Goal: Book appointment/travel/reservation

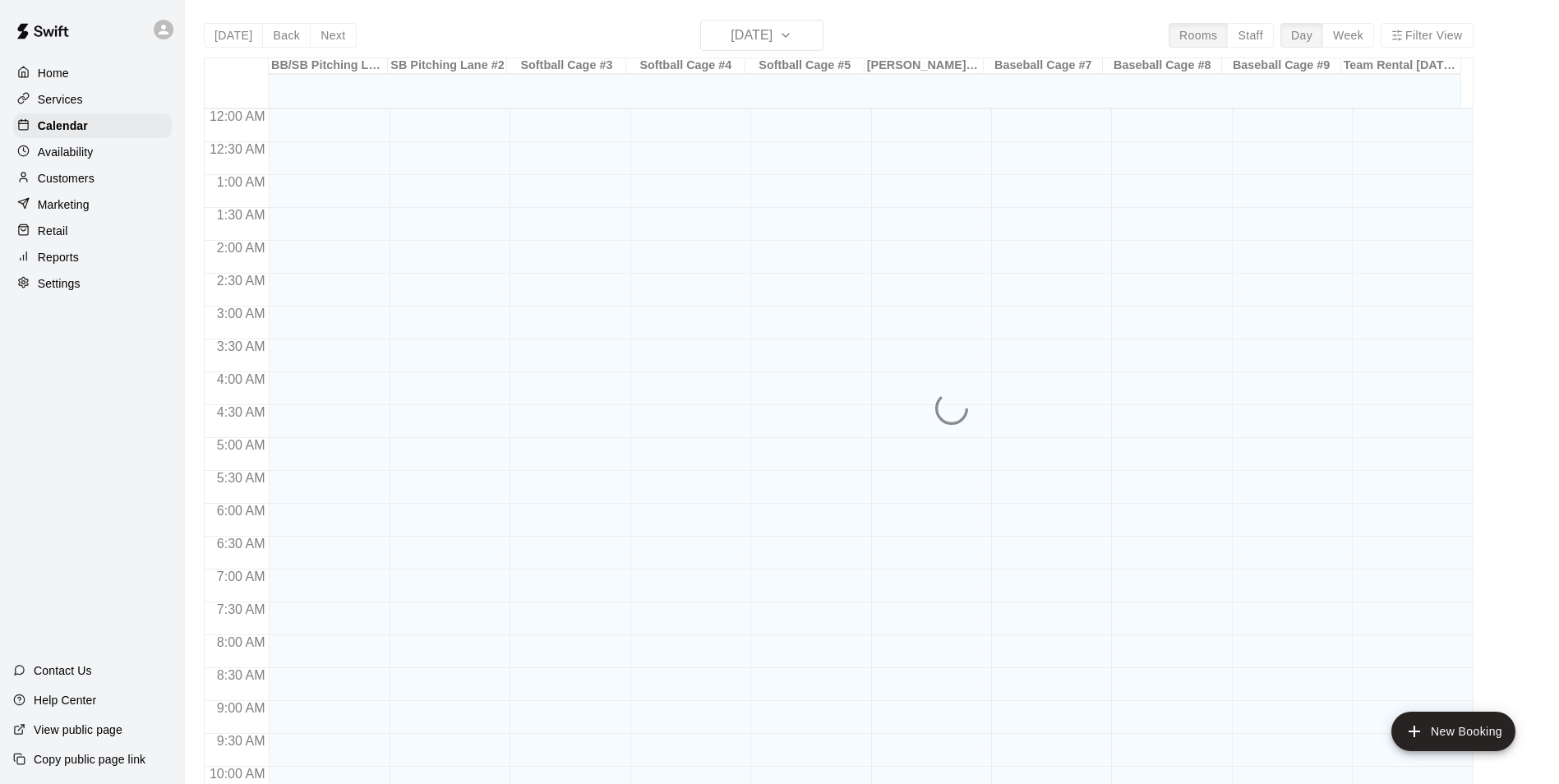
scroll to position [835, 0]
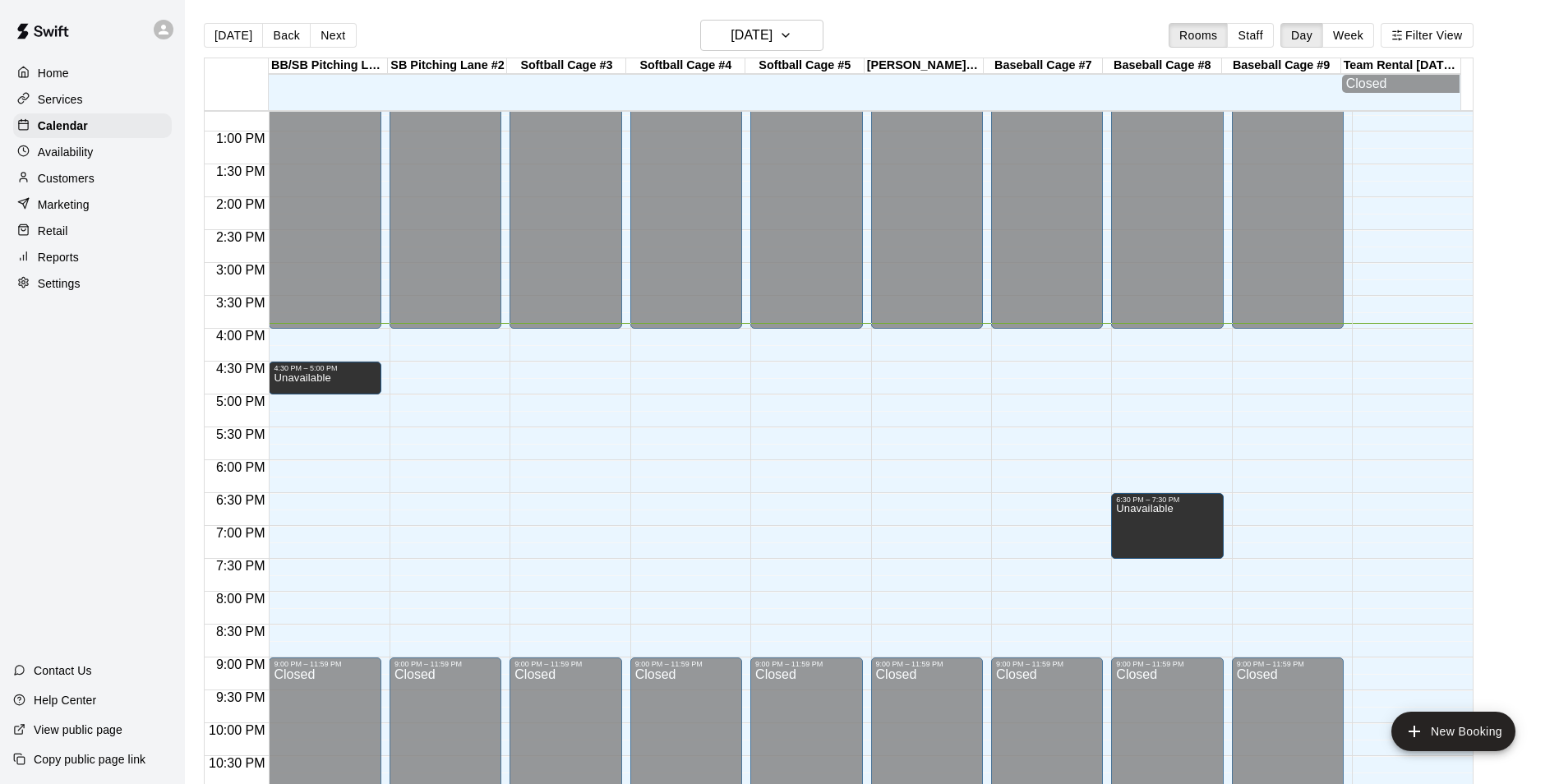
click at [1501, 216] on main "[DATE] Back [DATE][DATE] Rooms Staff Day Week Filter View BB/SB [GEOGRAPHIC_DAT…" at bounding box center [872, 412] width 1361 height 784
click at [579, 370] on div "12:00 AM – 4:00 PM Closed 9:00 PM – 11:59 PM Closed" at bounding box center [565, 65] width 112 height 1577
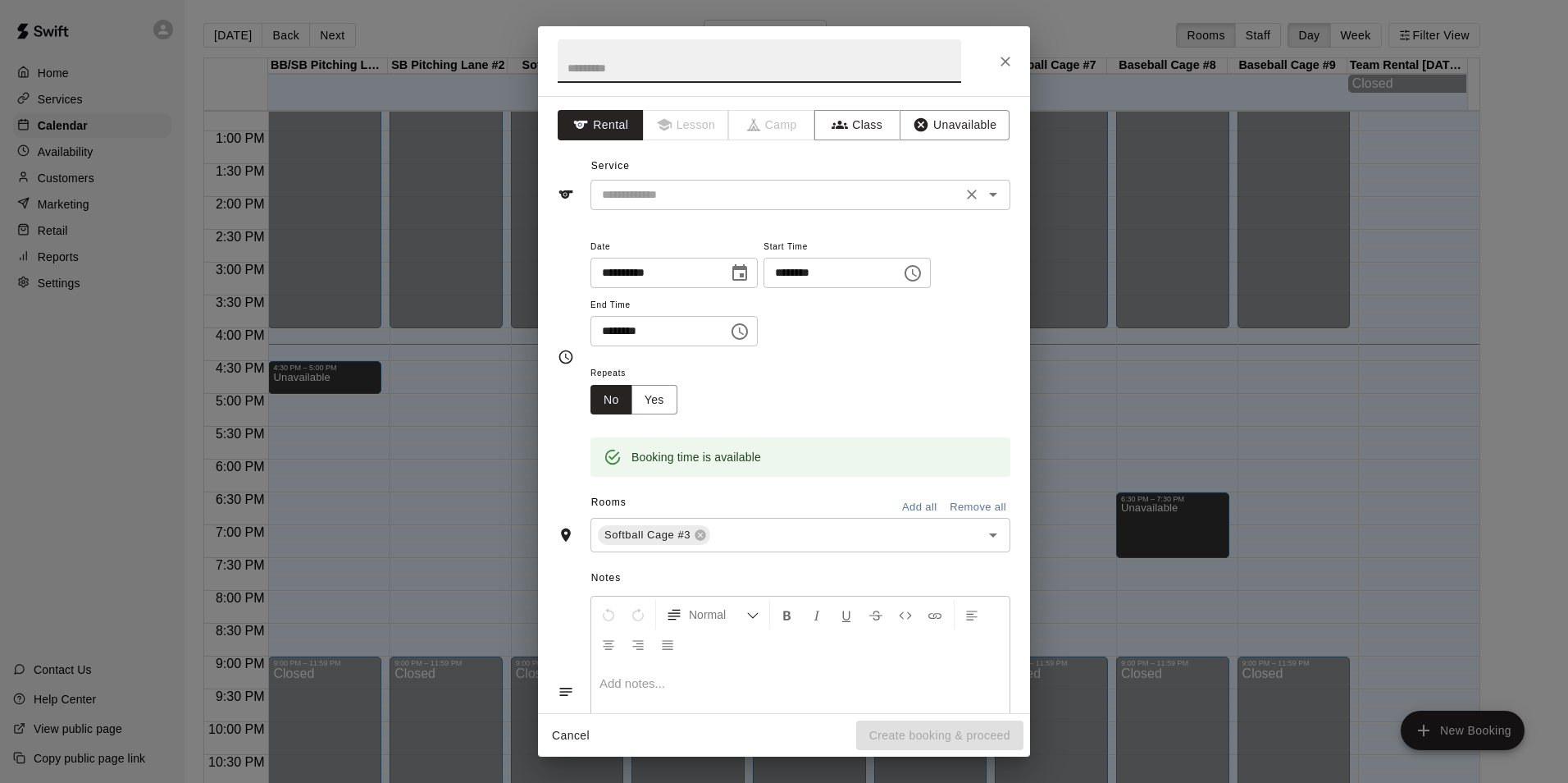
click at [770, 197] on input "text" at bounding box center [776, 194] width 362 height 20
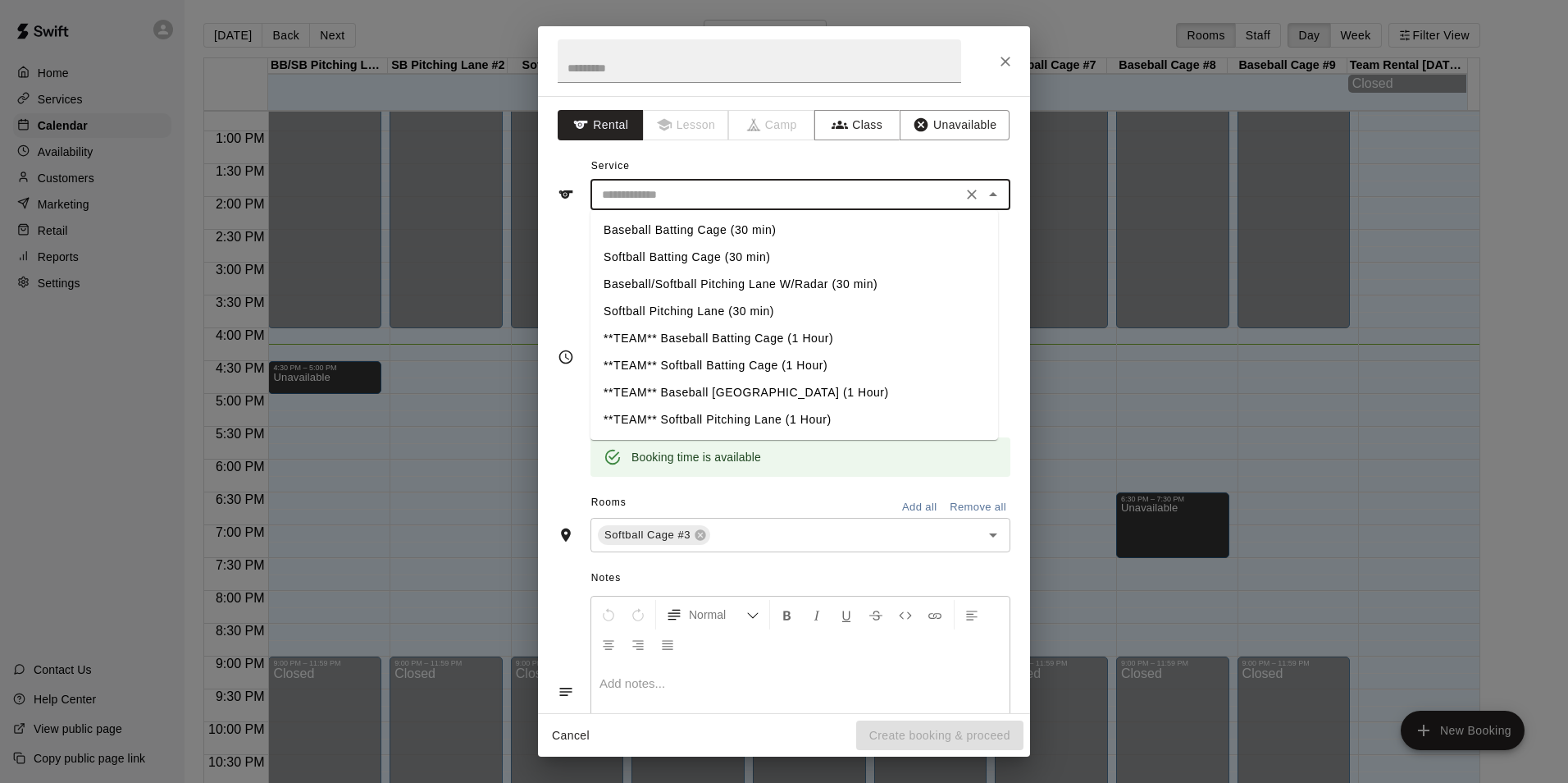
drag, startPoint x: 686, startPoint y: 261, endPoint x: 690, endPoint y: 297, distance: 36.2
click at [689, 256] on li "Softball Batting Cage (30 min)" at bounding box center [794, 257] width 408 height 27
type input "**********"
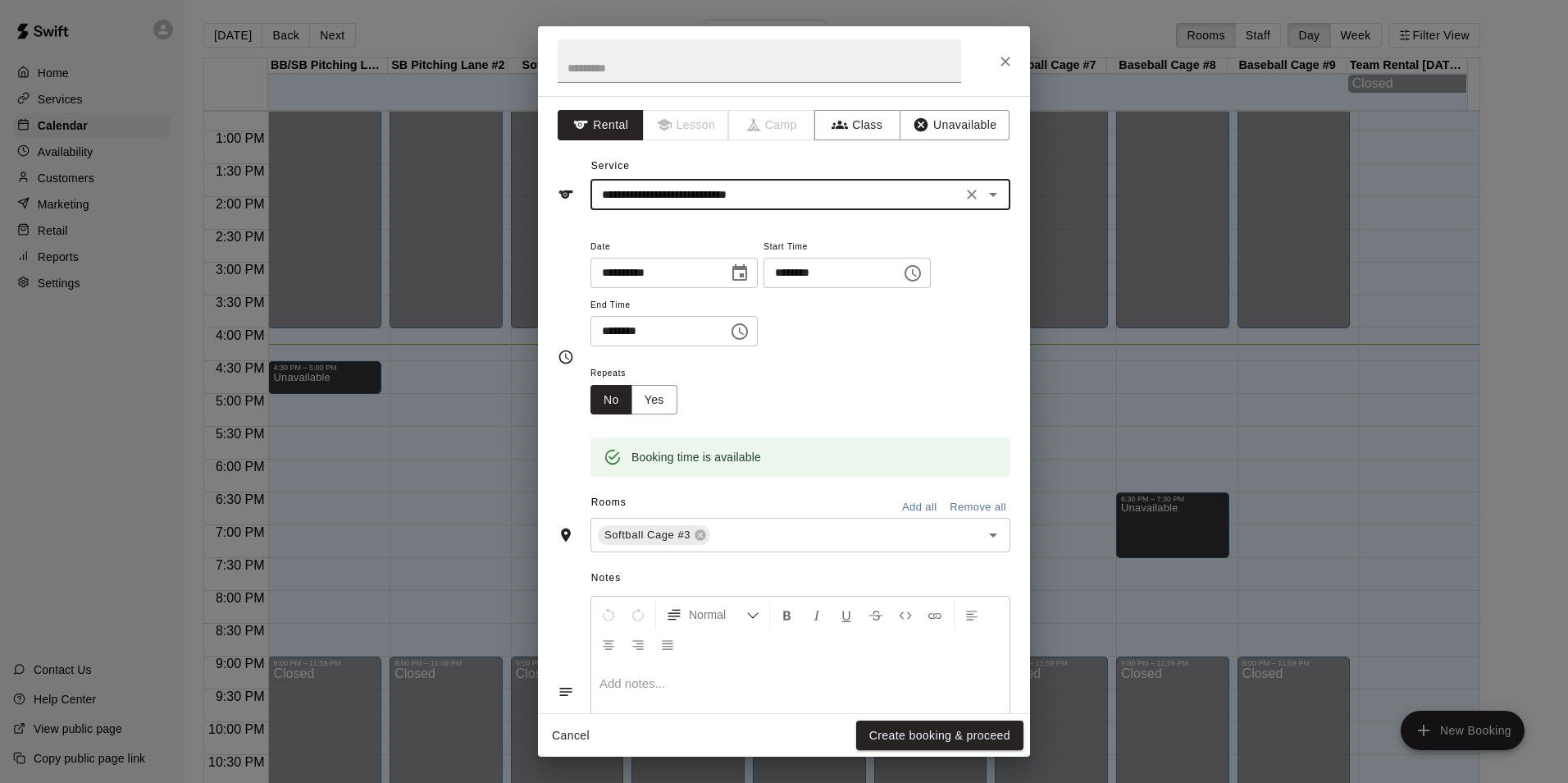
click at [931, 731] on button "Create booking & proceed" at bounding box center [939, 735] width 167 height 31
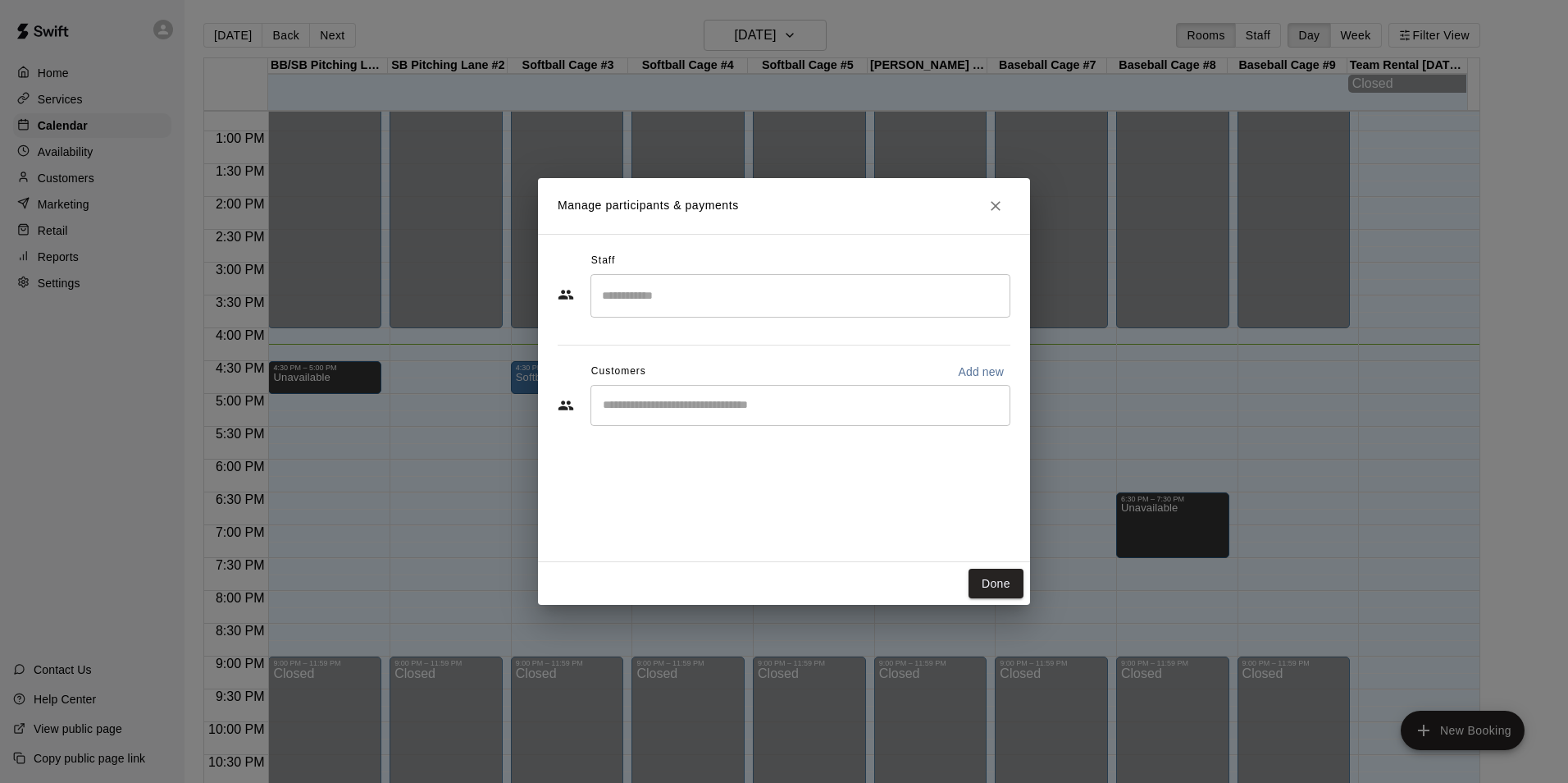
click at [706, 397] on input "Start typing to search customers..." at bounding box center [800, 405] width 405 height 16
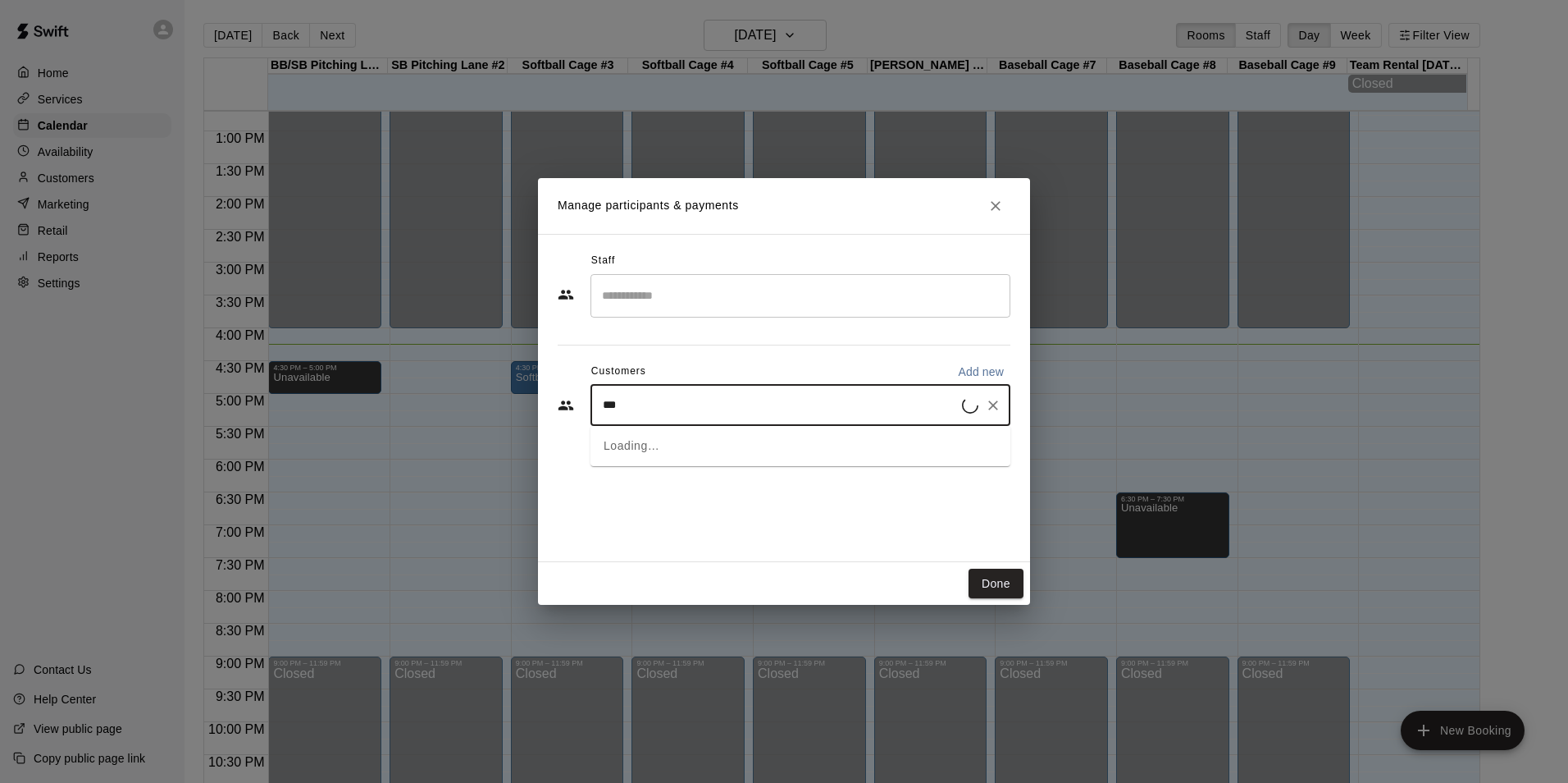
type input "****"
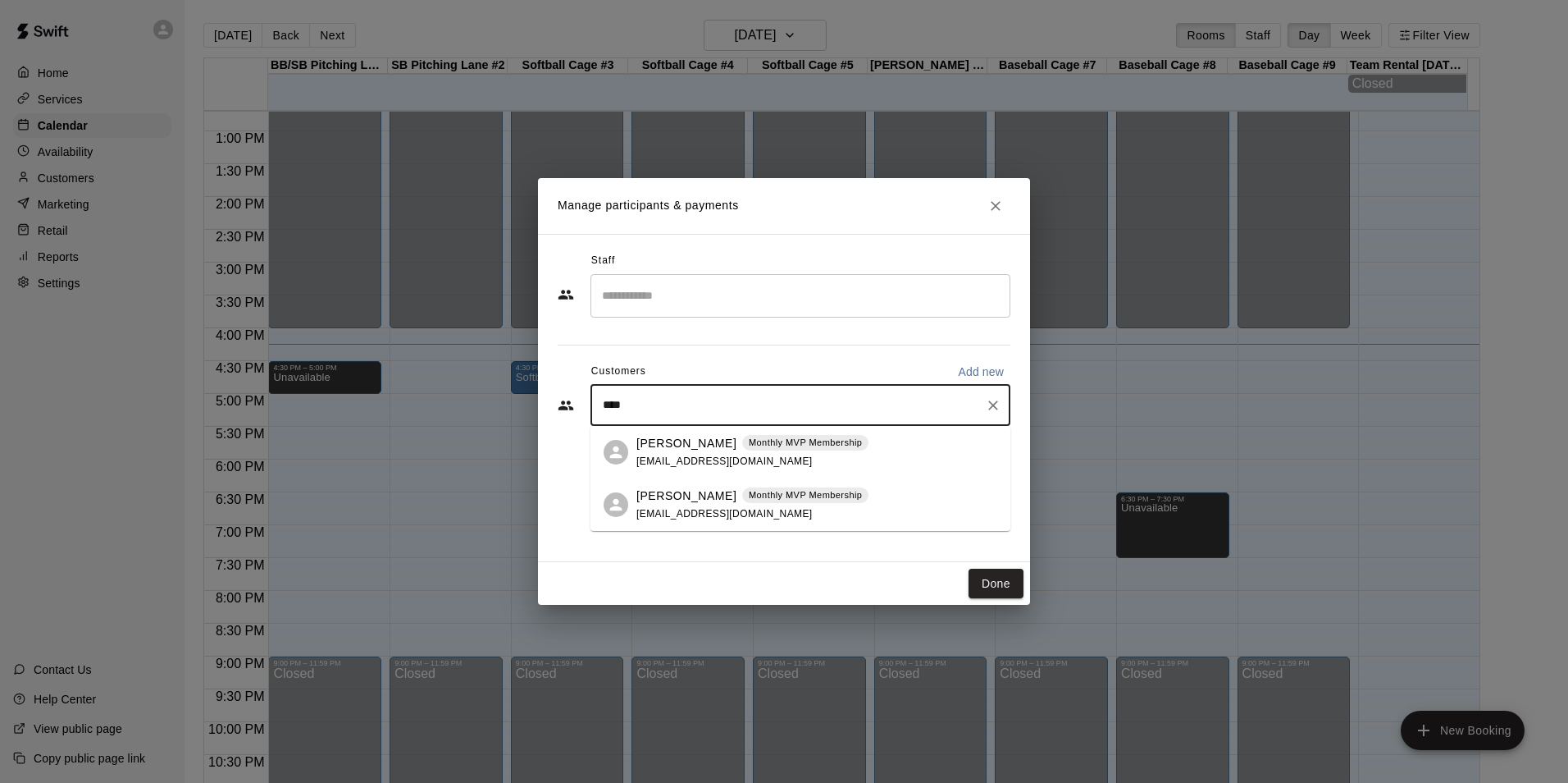
click at [675, 439] on p "LILIANA LUNA" at bounding box center [686, 443] width 100 height 17
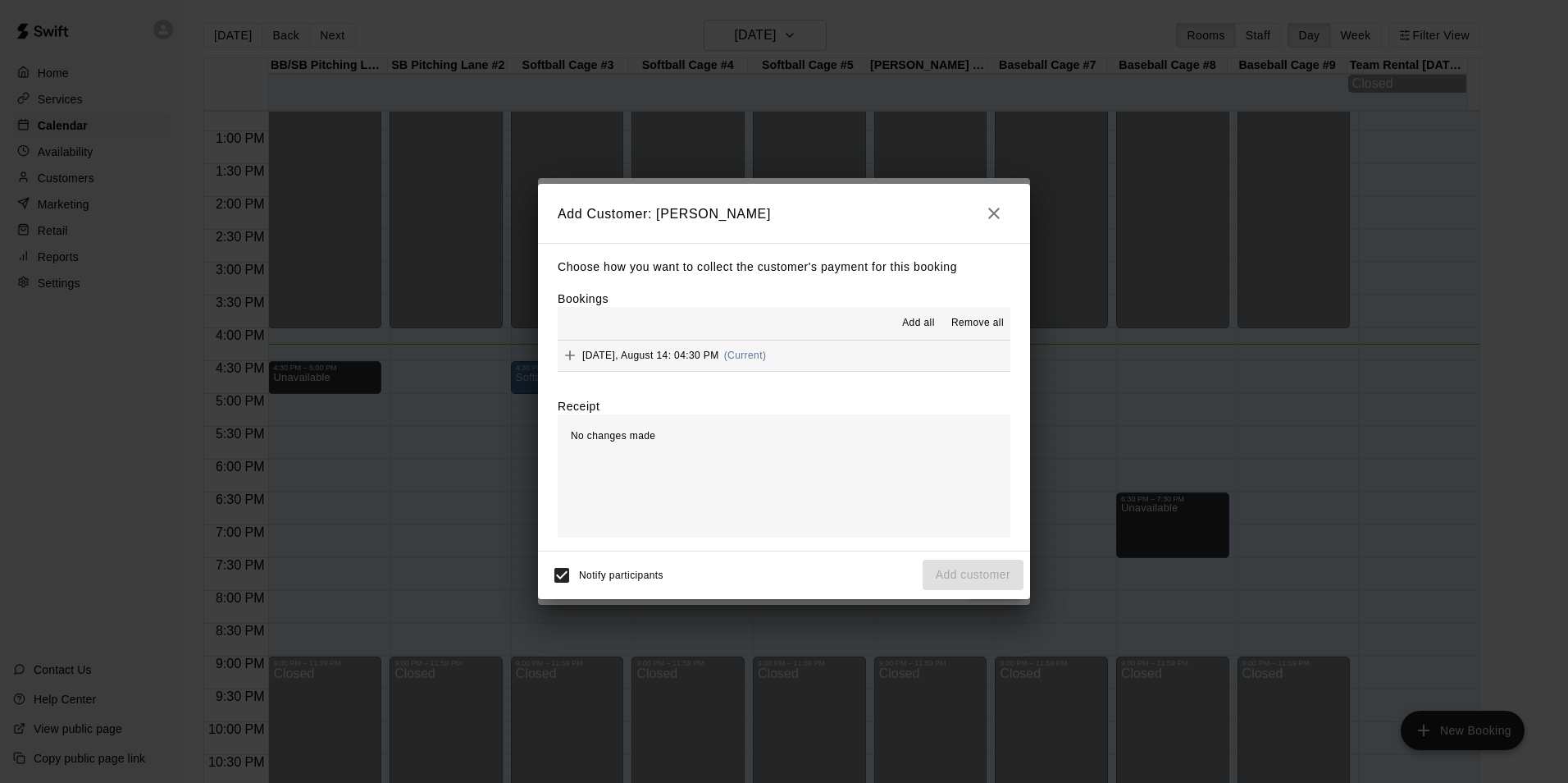
click at [805, 342] on button "Thursday, August 14: 04:30 PM (Current)" at bounding box center [784, 356] width 453 height 31
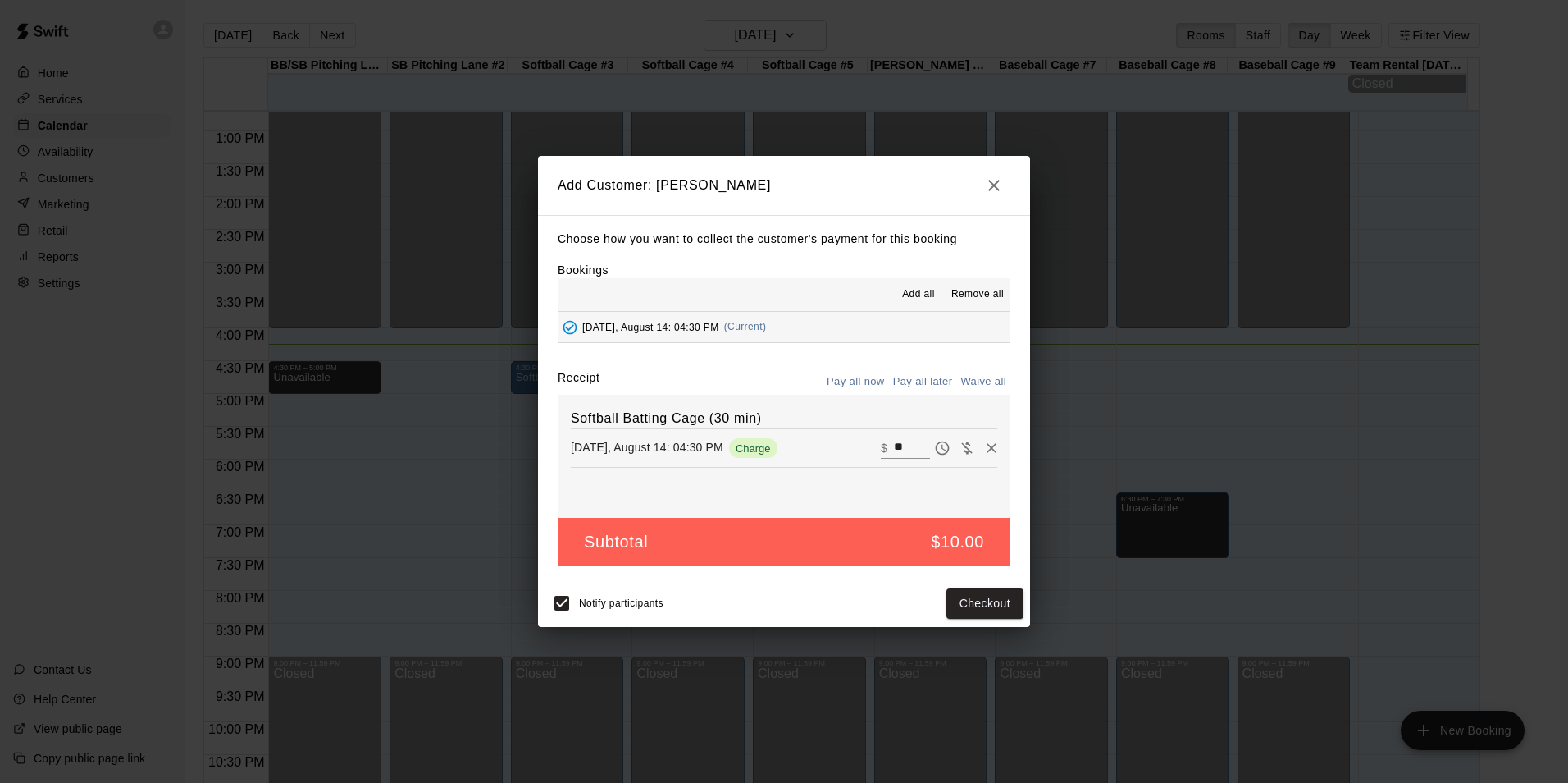
click at [894, 453] on input "**" at bounding box center [912, 448] width 36 height 21
type input "*"
click at [949, 608] on button "Add customer" at bounding box center [972, 603] width 100 height 31
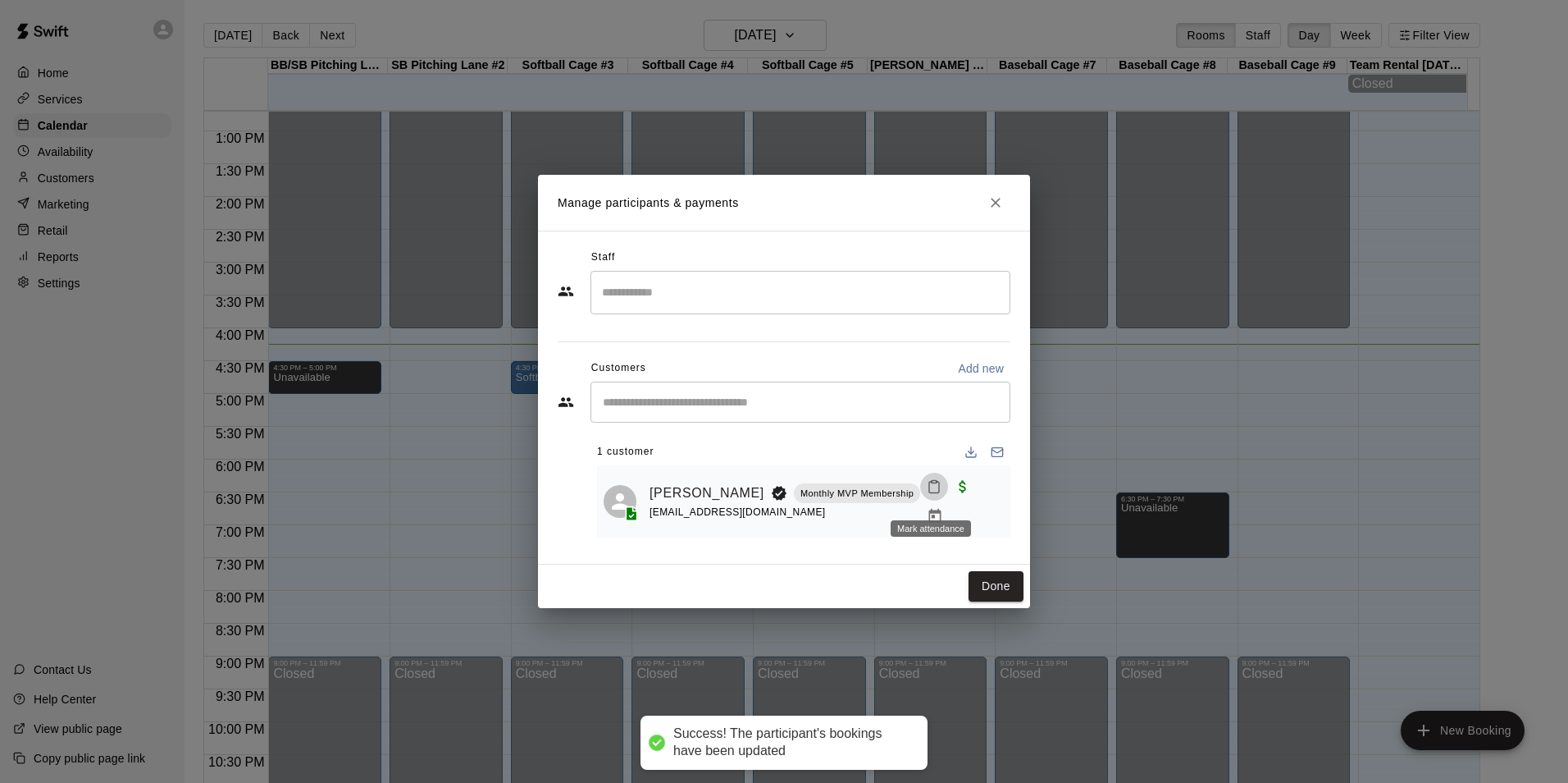
click at [920, 495] on button "Mark attendance" at bounding box center [934, 486] width 28 height 28
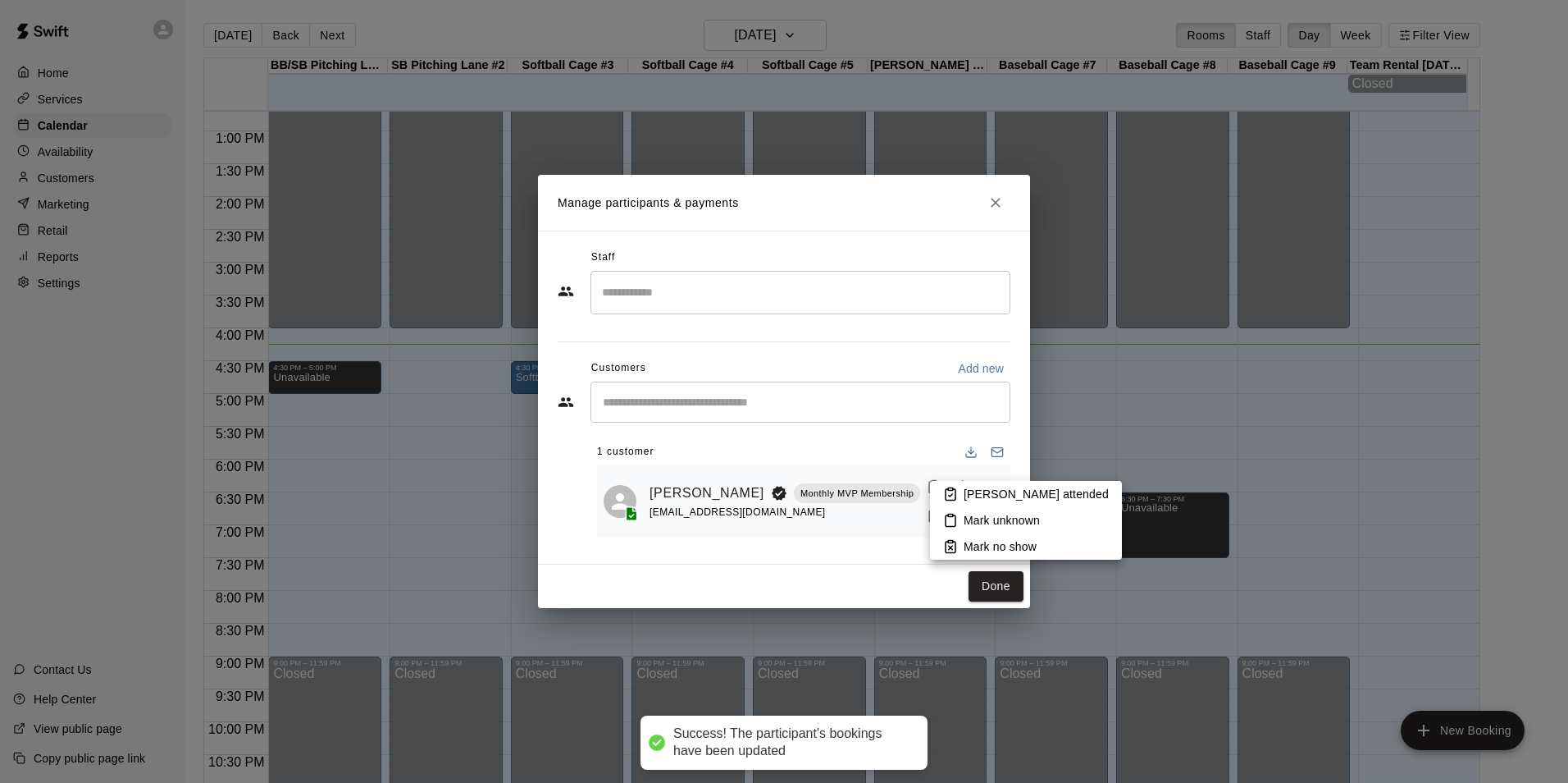
click at [972, 503] on li "Mark attended" at bounding box center [1026, 493] width 192 height 26
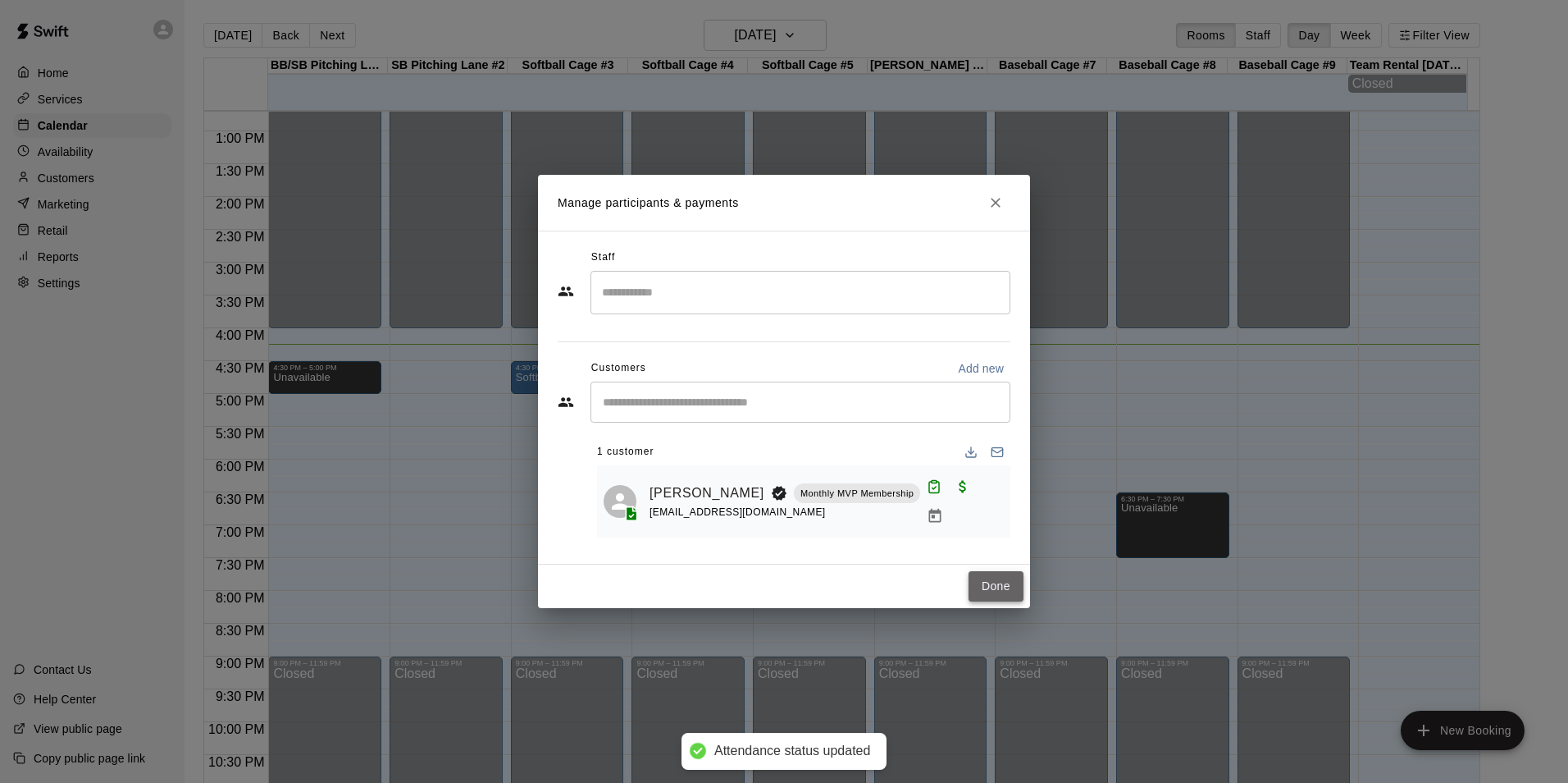
click at [996, 586] on button "Done" at bounding box center [995, 586] width 55 height 31
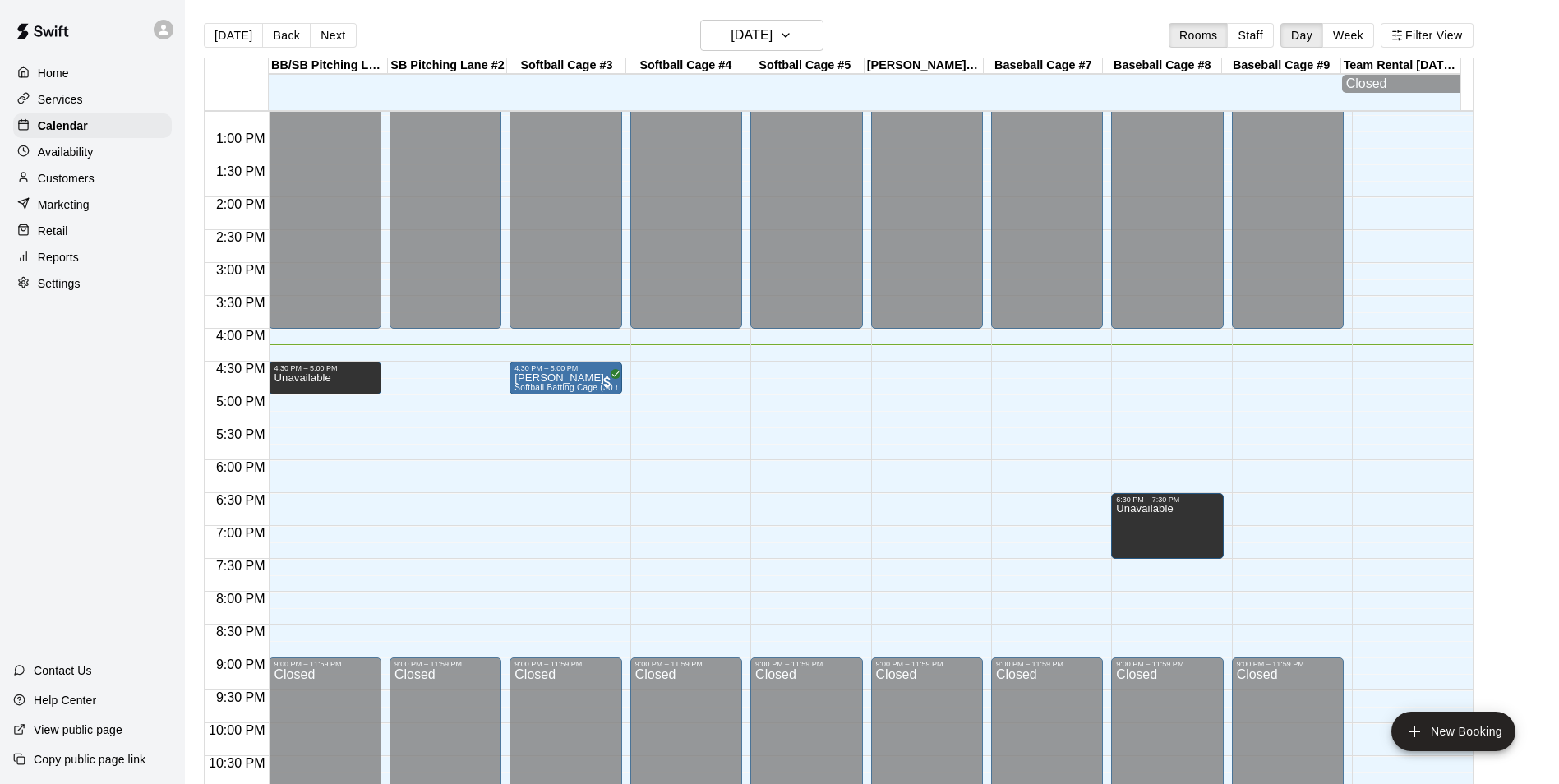
click at [561, 400] on div "12:00 AM – 4:00 PM Closed 4:30 PM – 5:00 PM LILIANA LUNA Softball Batting Cage …" at bounding box center [565, 65] width 112 height 1577
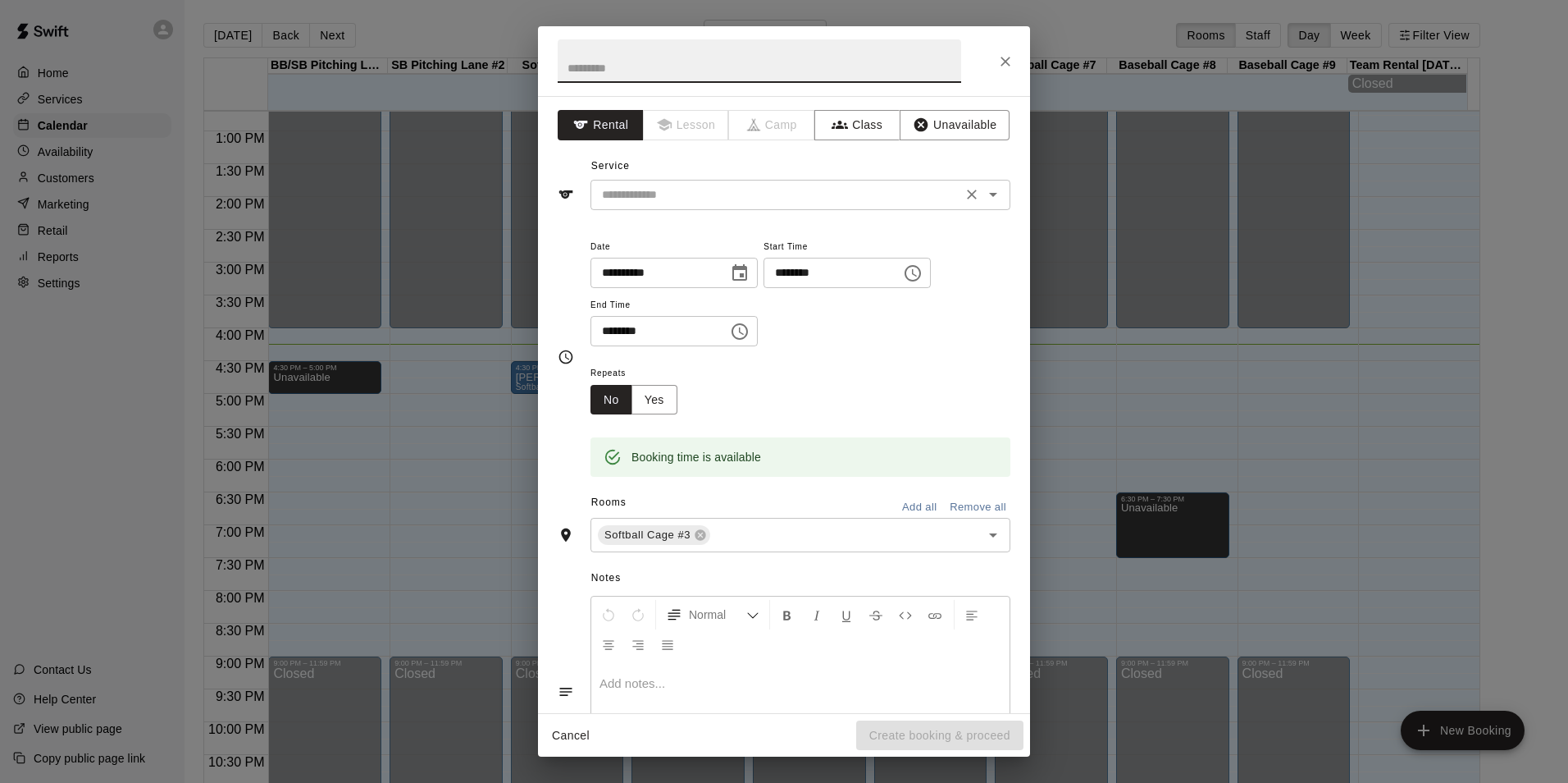
click at [823, 186] on input "text" at bounding box center [776, 194] width 362 height 20
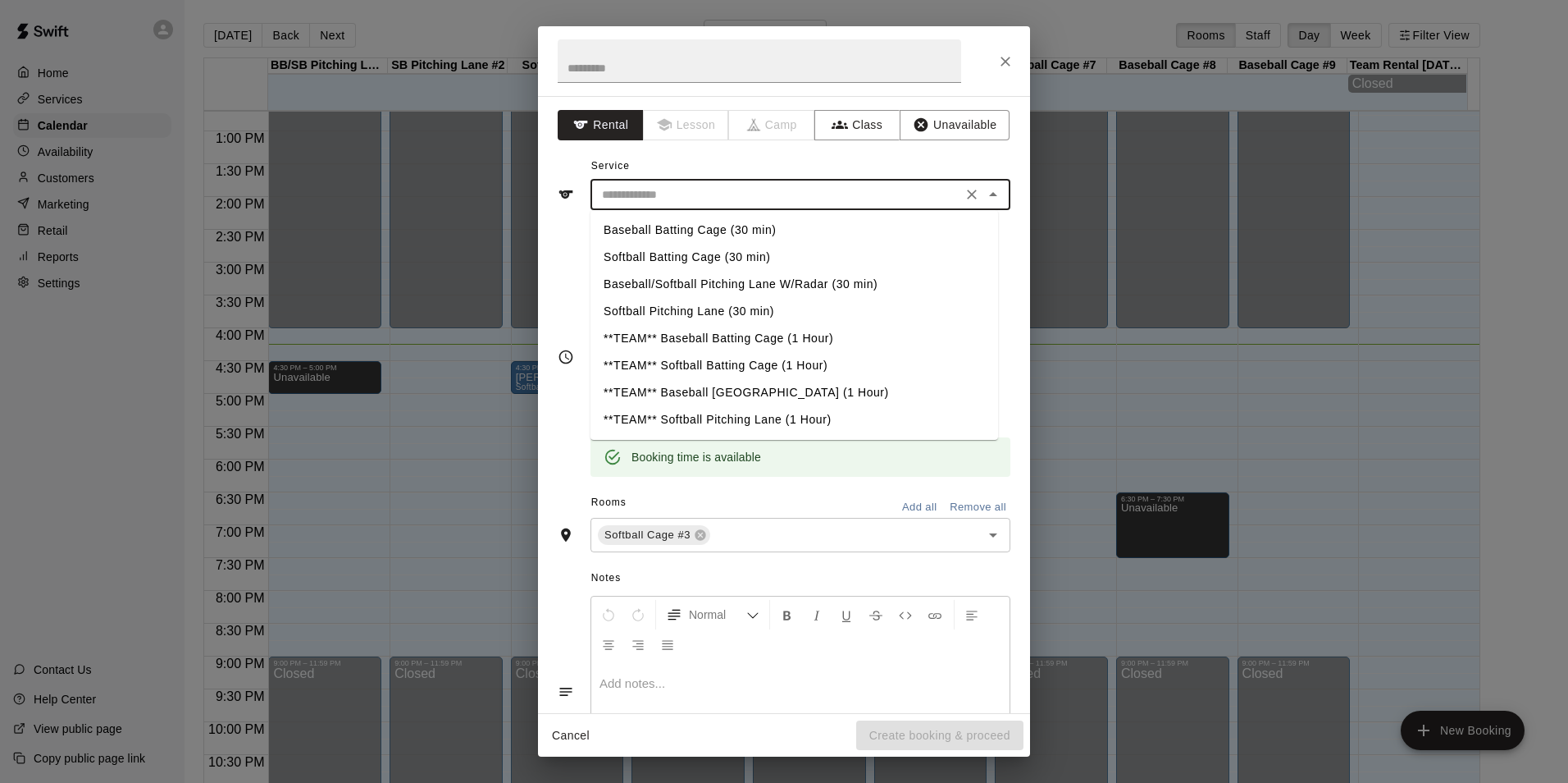
click at [691, 264] on li "Softball Batting Cage (30 min)" at bounding box center [794, 257] width 408 height 27
type input "**********"
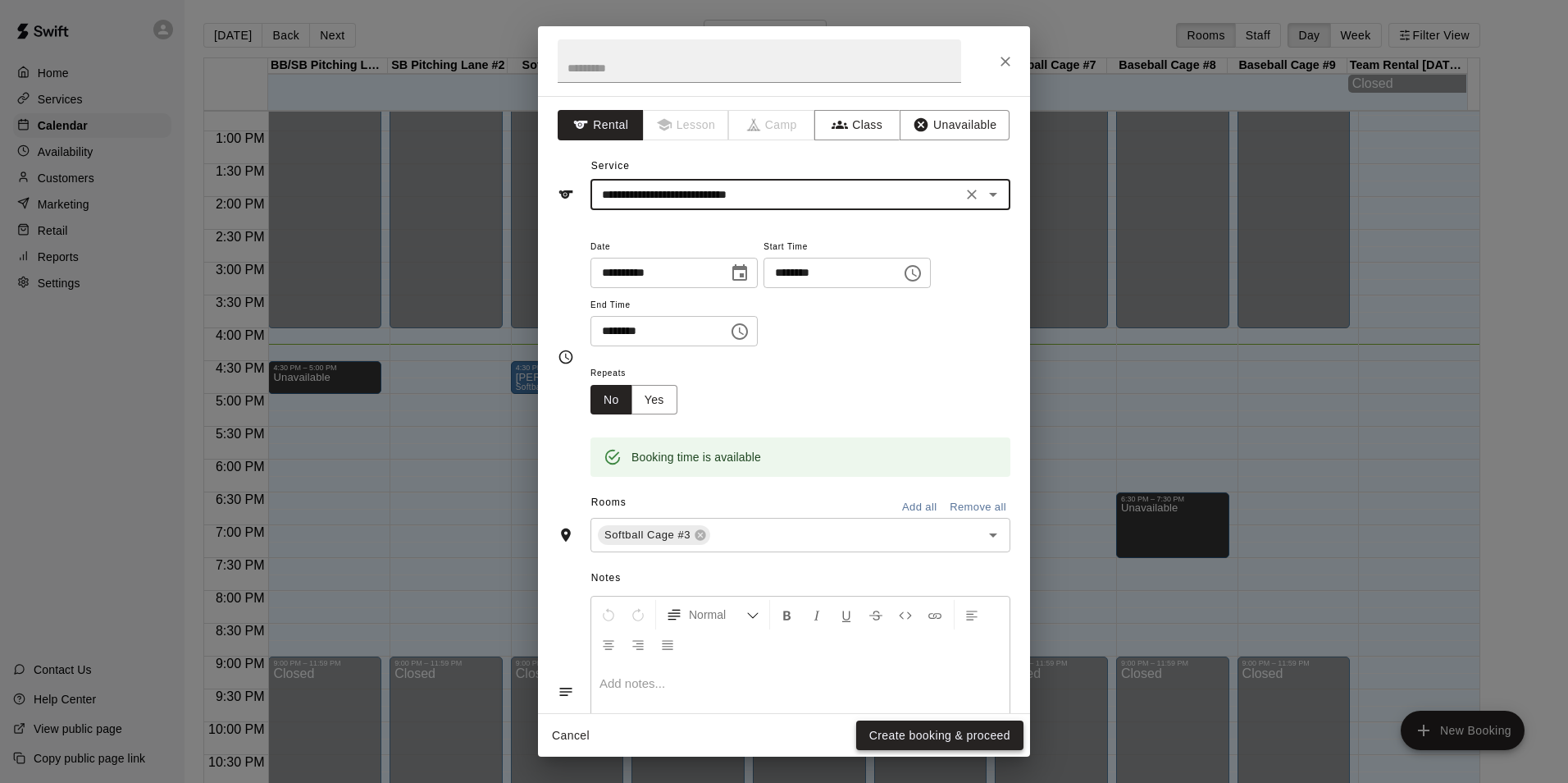
click at [977, 721] on button "Create booking & proceed" at bounding box center [939, 735] width 167 height 31
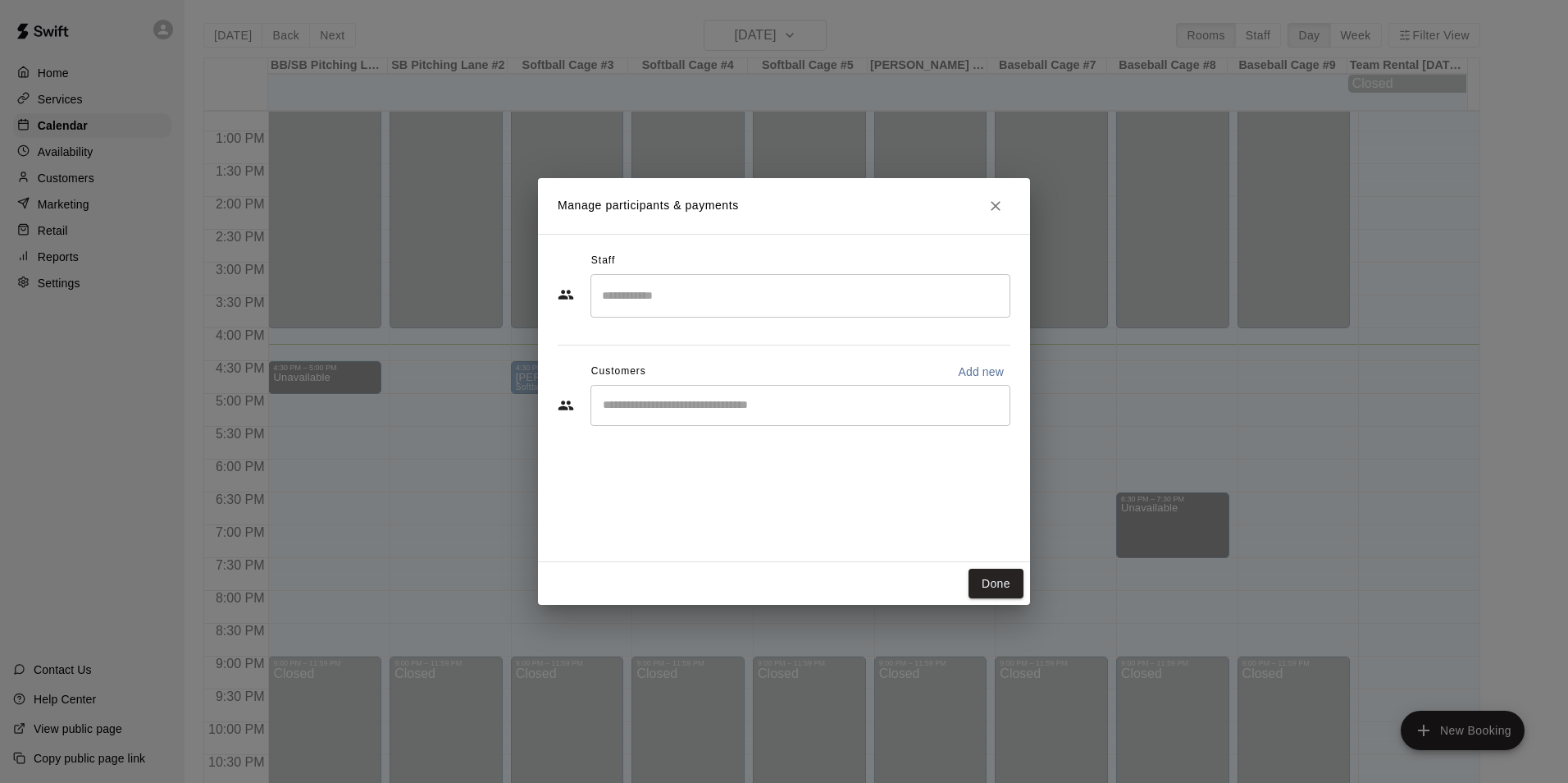
click at [709, 402] on input "Start typing to search customers..." at bounding box center [800, 405] width 405 height 16
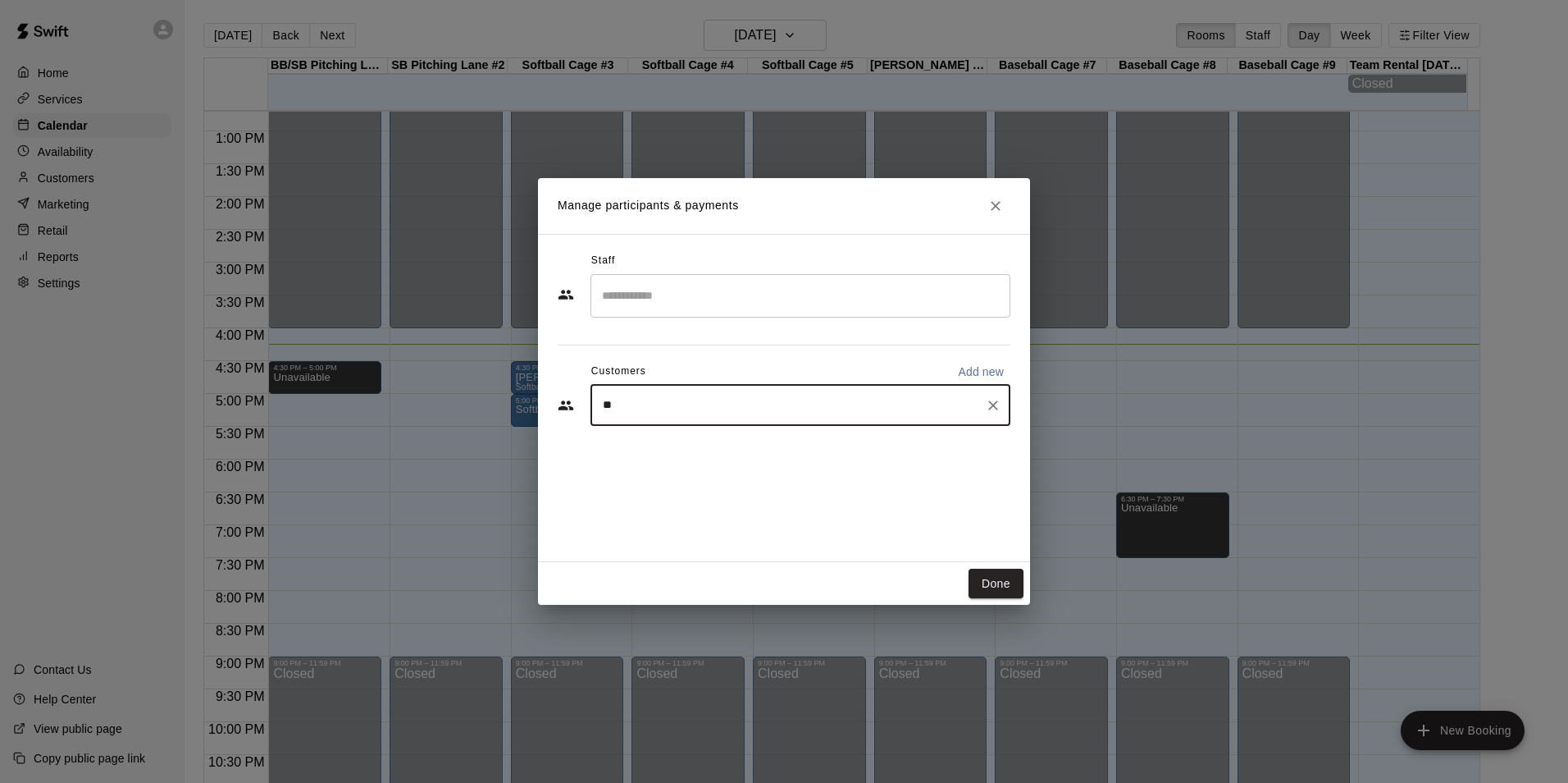
type input "***"
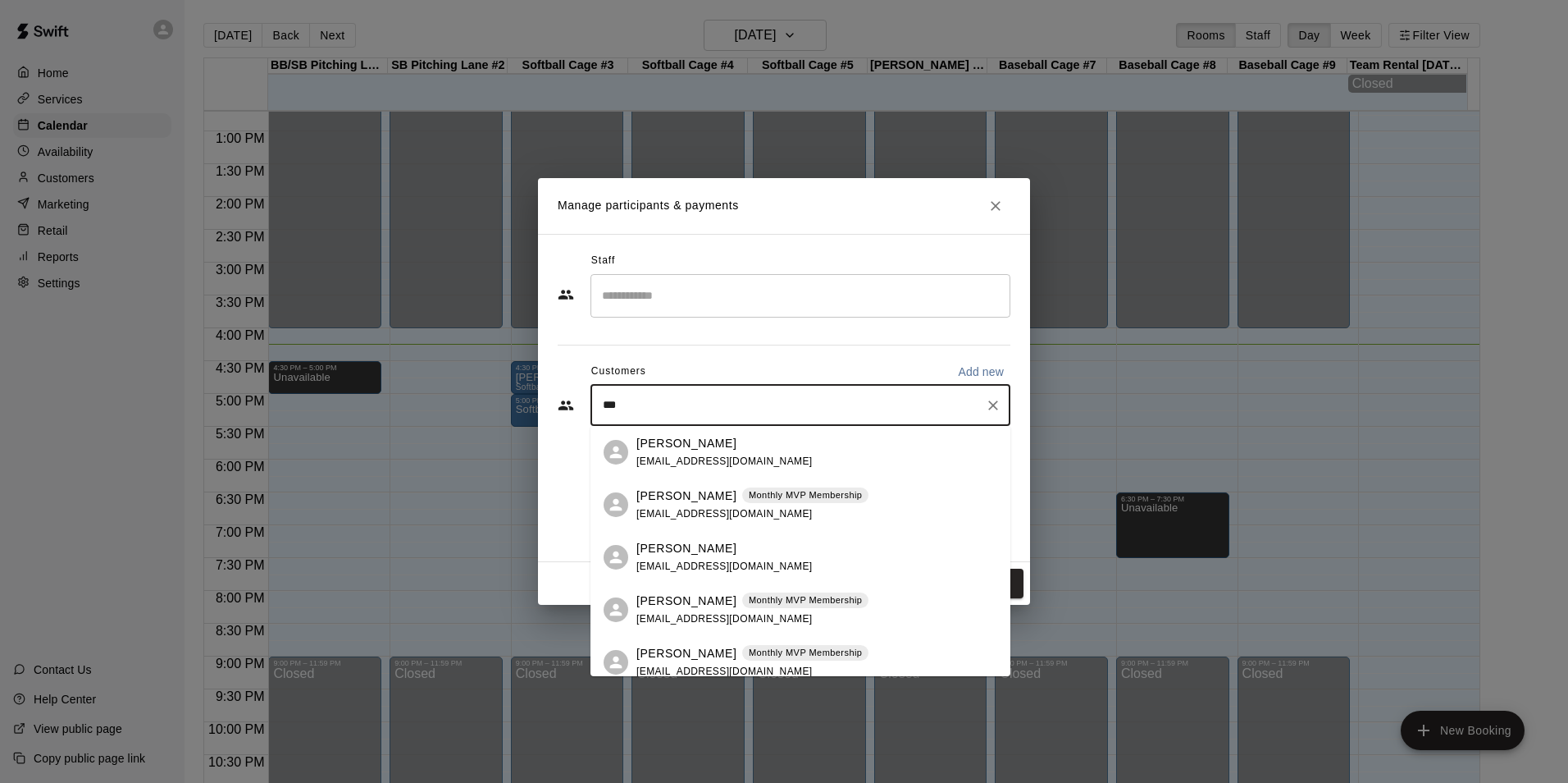
click at [673, 517] on span "lynnseyrhyne@icloud.com" at bounding box center [724, 513] width 176 height 11
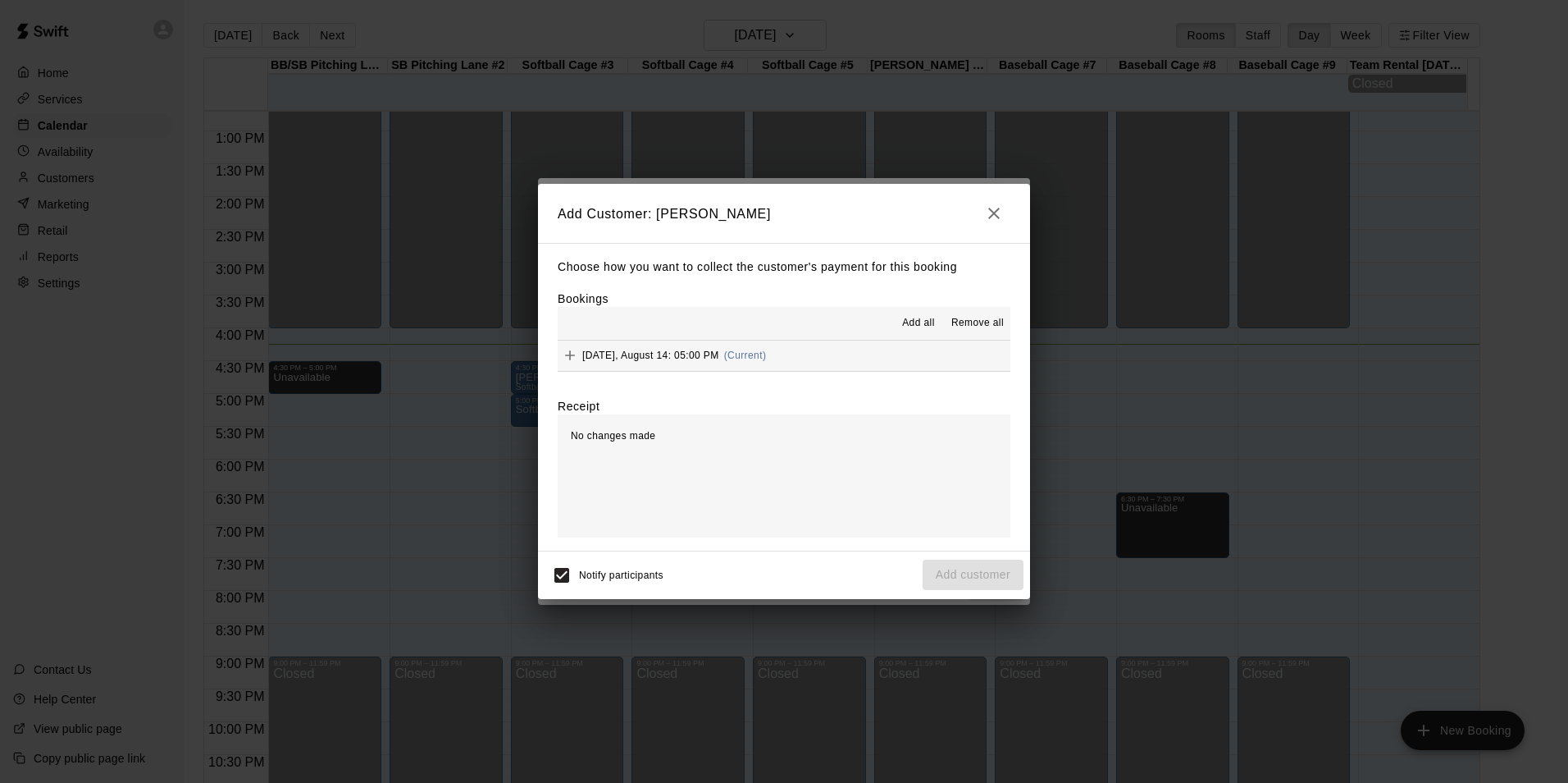
click at [810, 351] on button "Thursday, August 14: 05:00 PM (Current)" at bounding box center [784, 356] width 453 height 31
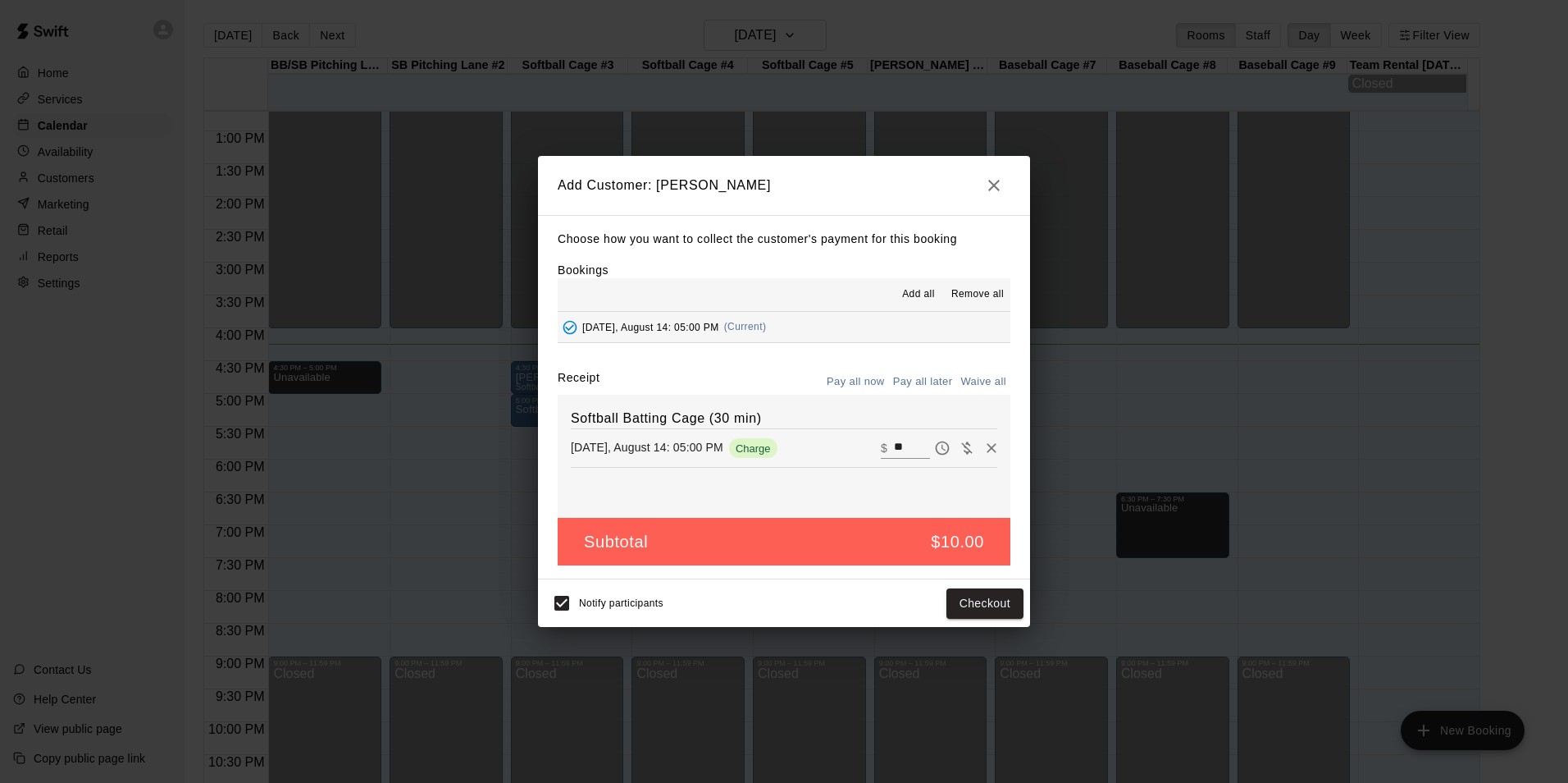
click at [894, 450] on input "**" at bounding box center [912, 448] width 36 height 21
type input "*"
click at [955, 600] on button "Add customer" at bounding box center [972, 603] width 100 height 31
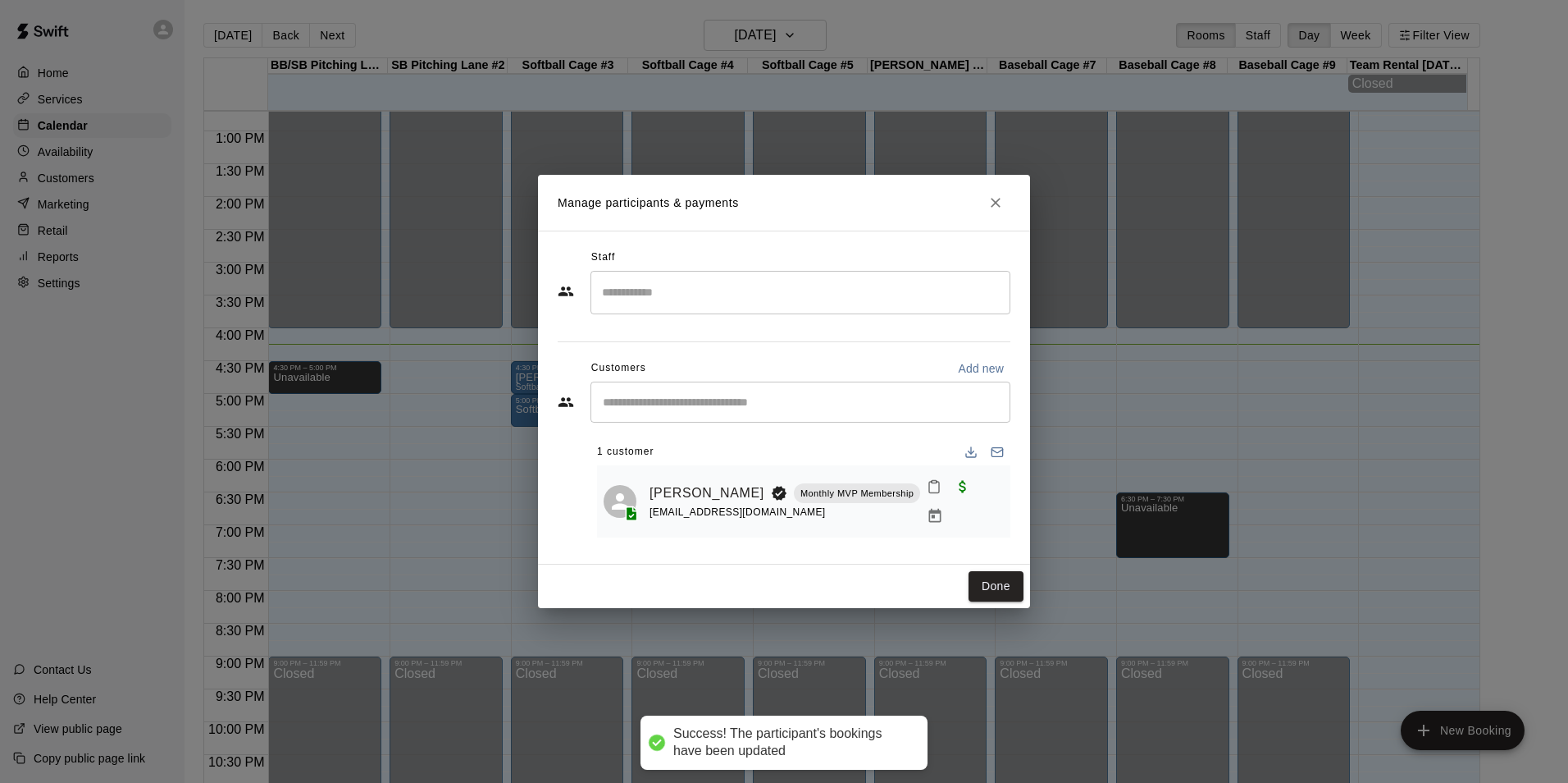
click at [932, 516] on div "Lynnsey Rhyne Monthly MVP Membership lynnseyrhyne@icloud.com" at bounding box center [804, 501] width 413 height 72
click at [936, 493] on icon "Mark attendance" at bounding box center [934, 487] width 10 height 11
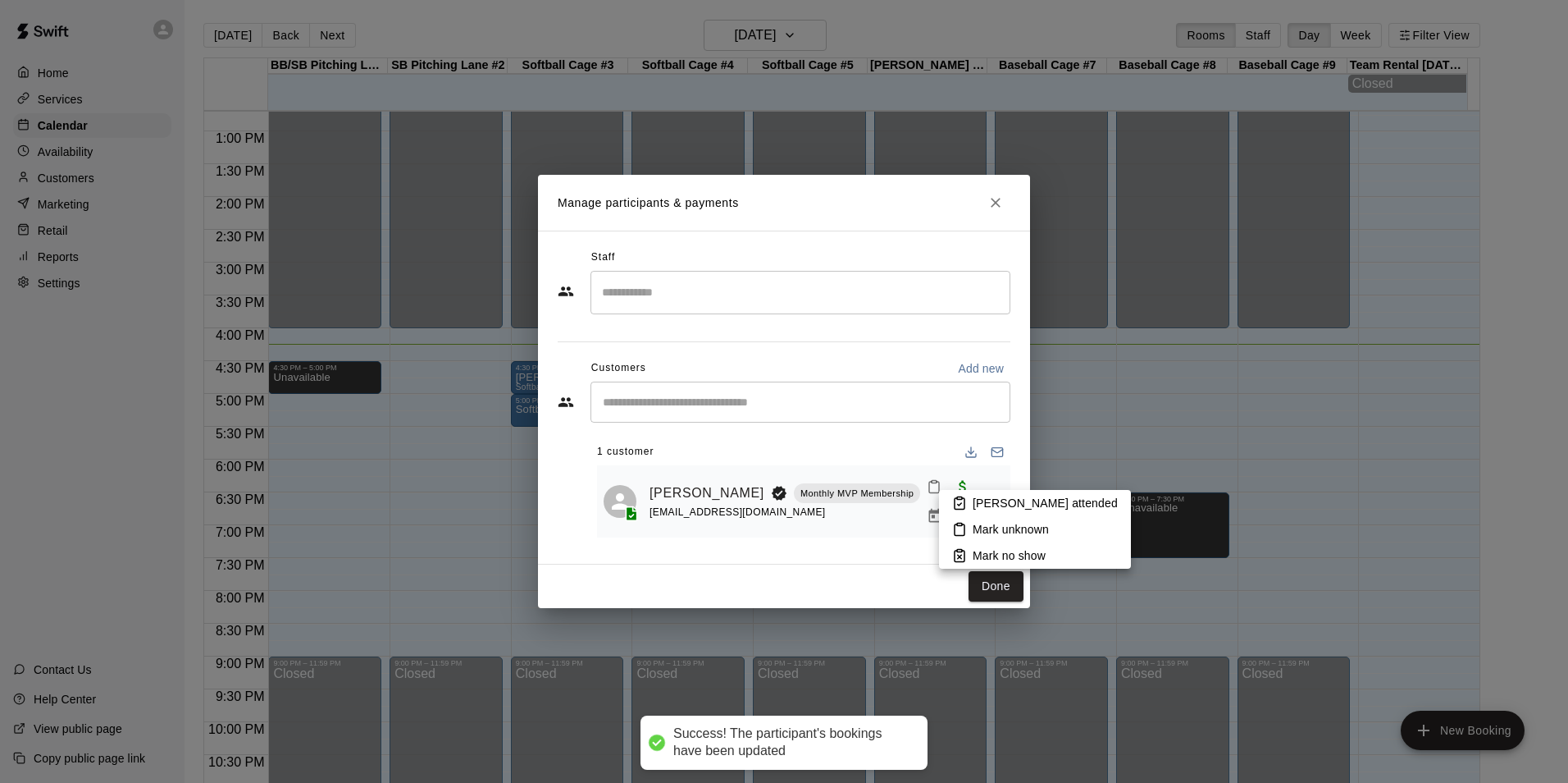
click at [966, 500] on icon at bounding box center [959, 503] width 14 height 14
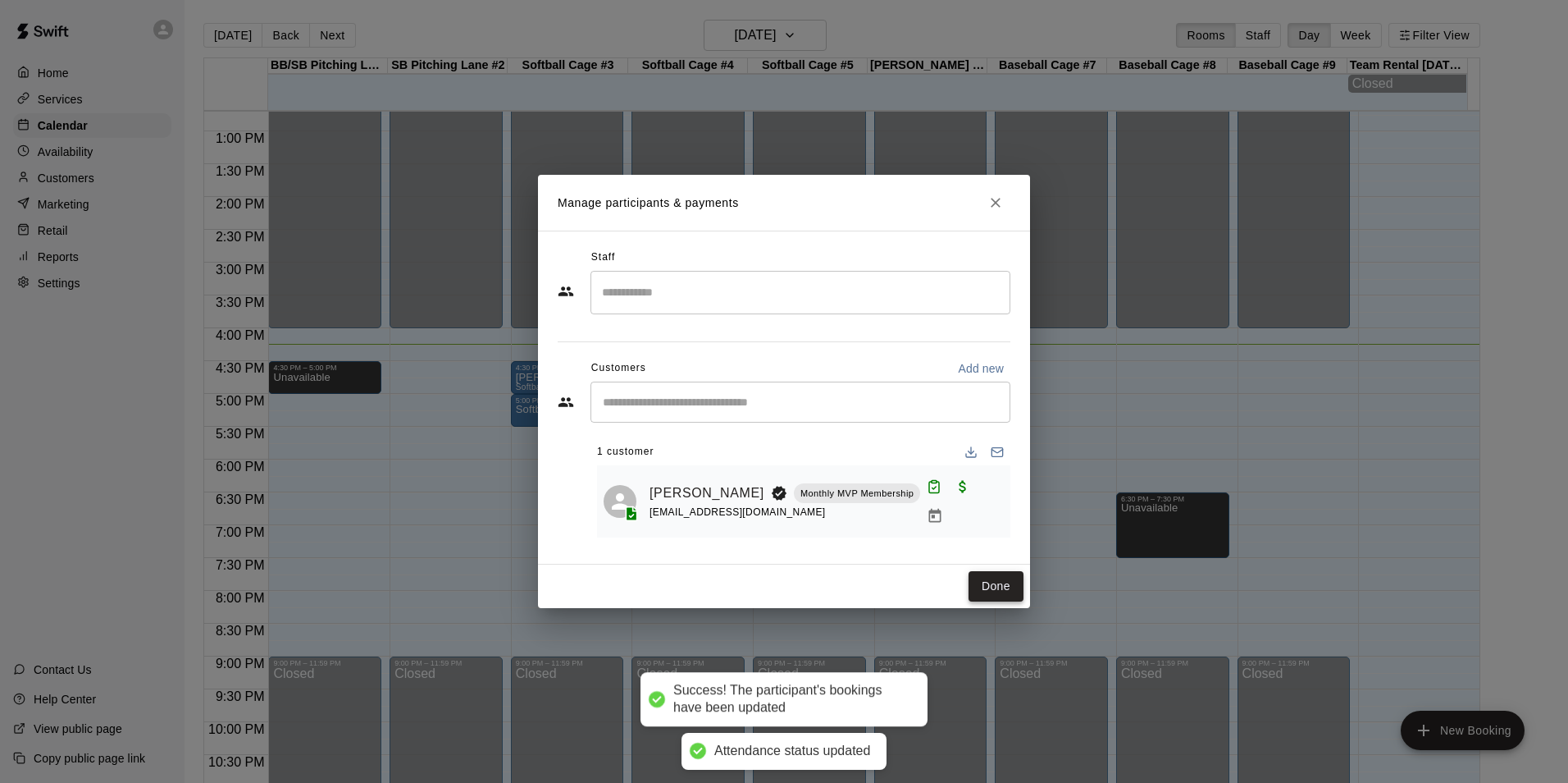
click at [983, 593] on button "Done" at bounding box center [995, 586] width 55 height 31
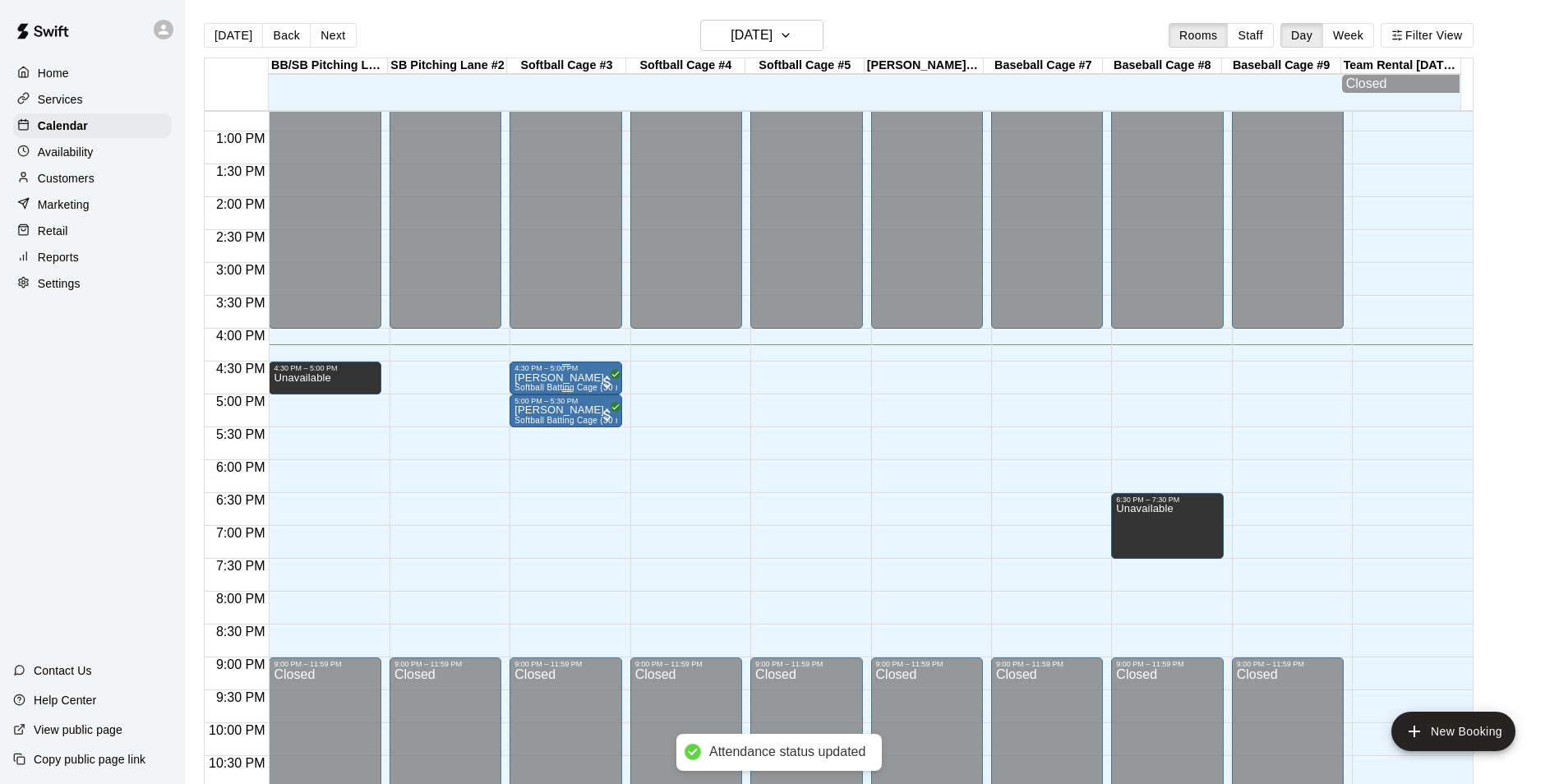
click at [562, 390] on span "Softball Batting Cage (30 min)" at bounding box center [572, 386] width 118 height 9
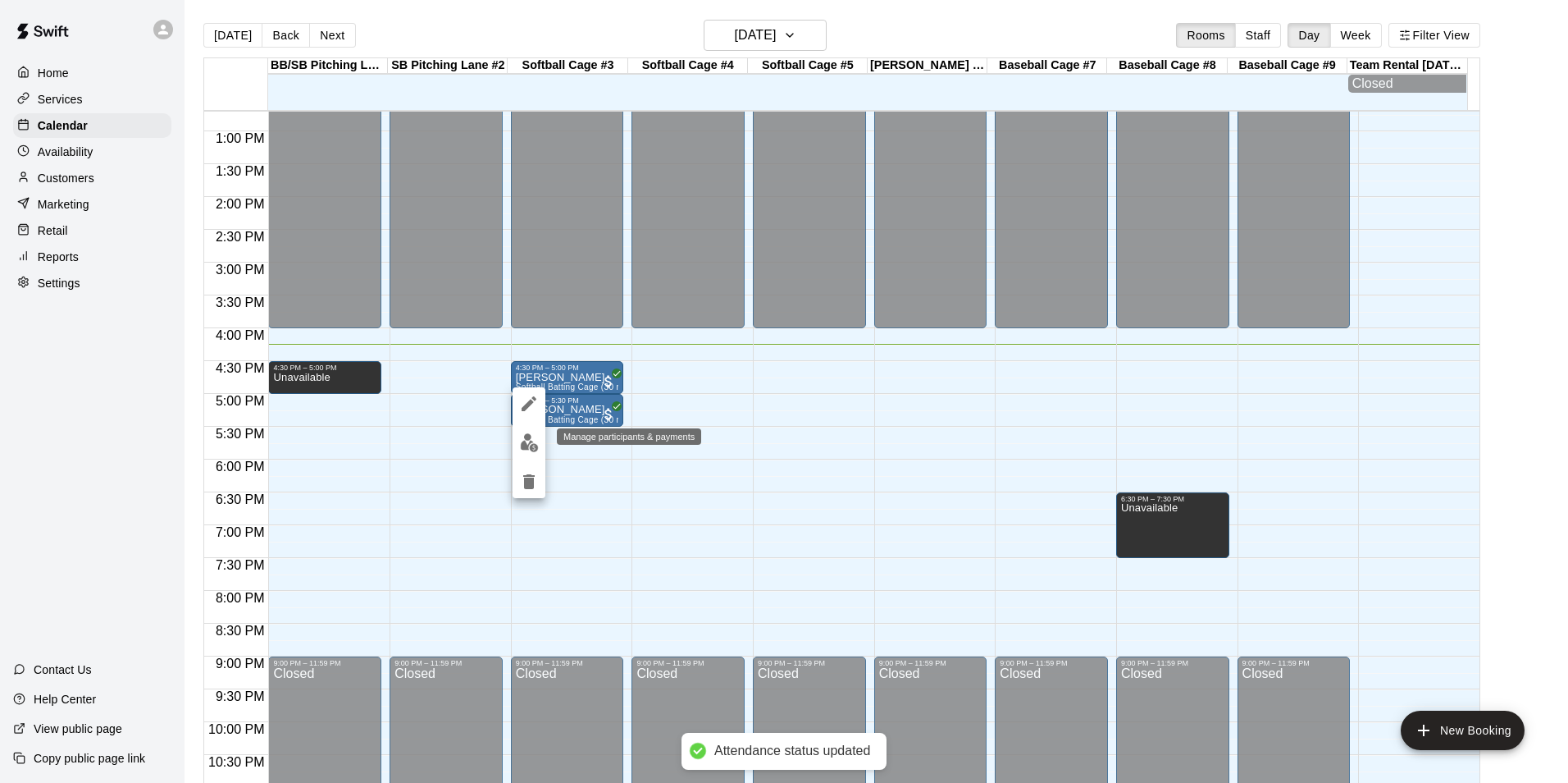
click at [538, 448] on img "edit" at bounding box center [529, 442] width 19 height 19
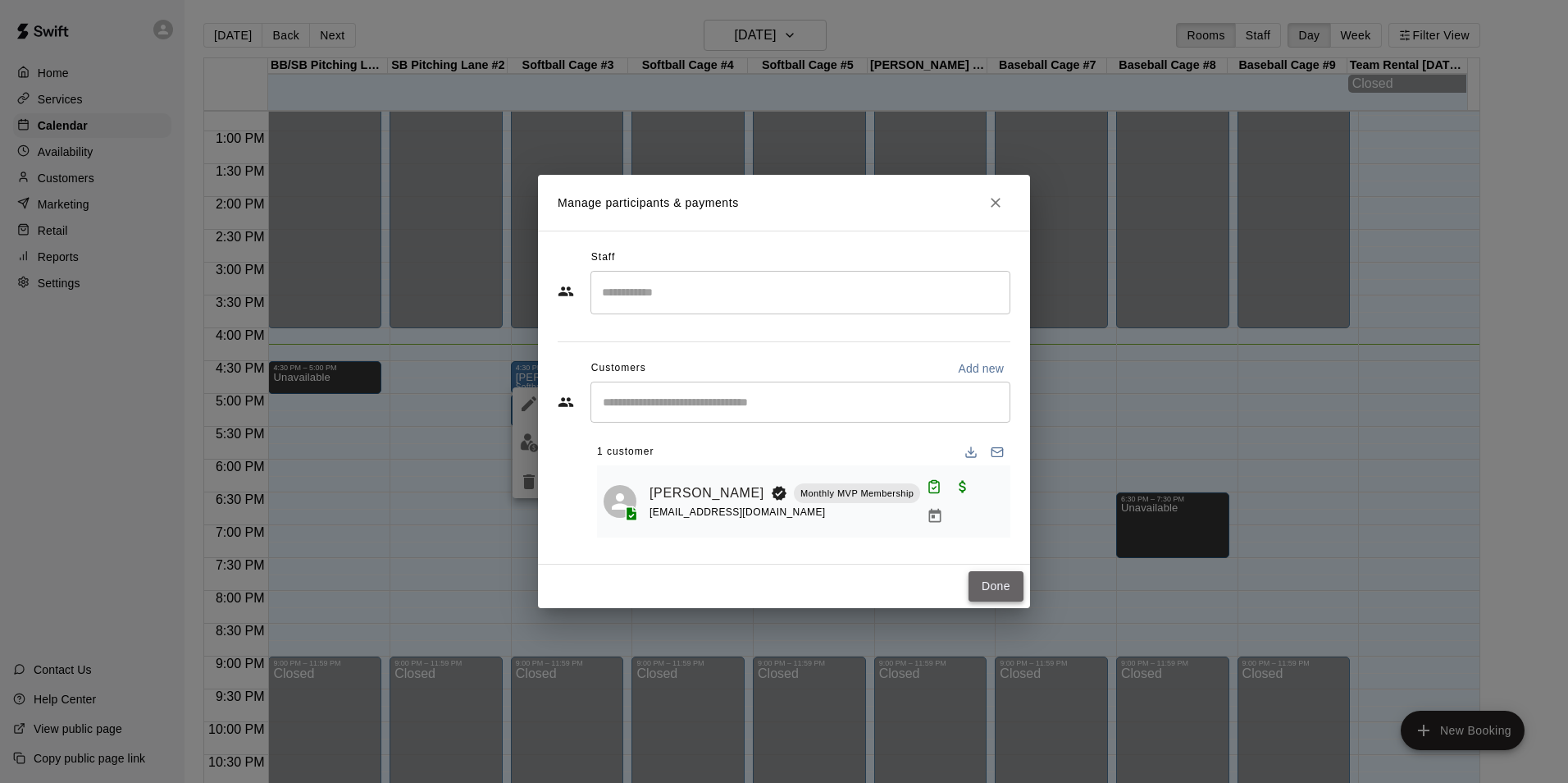
click at [998, 588] on button "Done" at bounding box center [995, 586] width 55 height 31
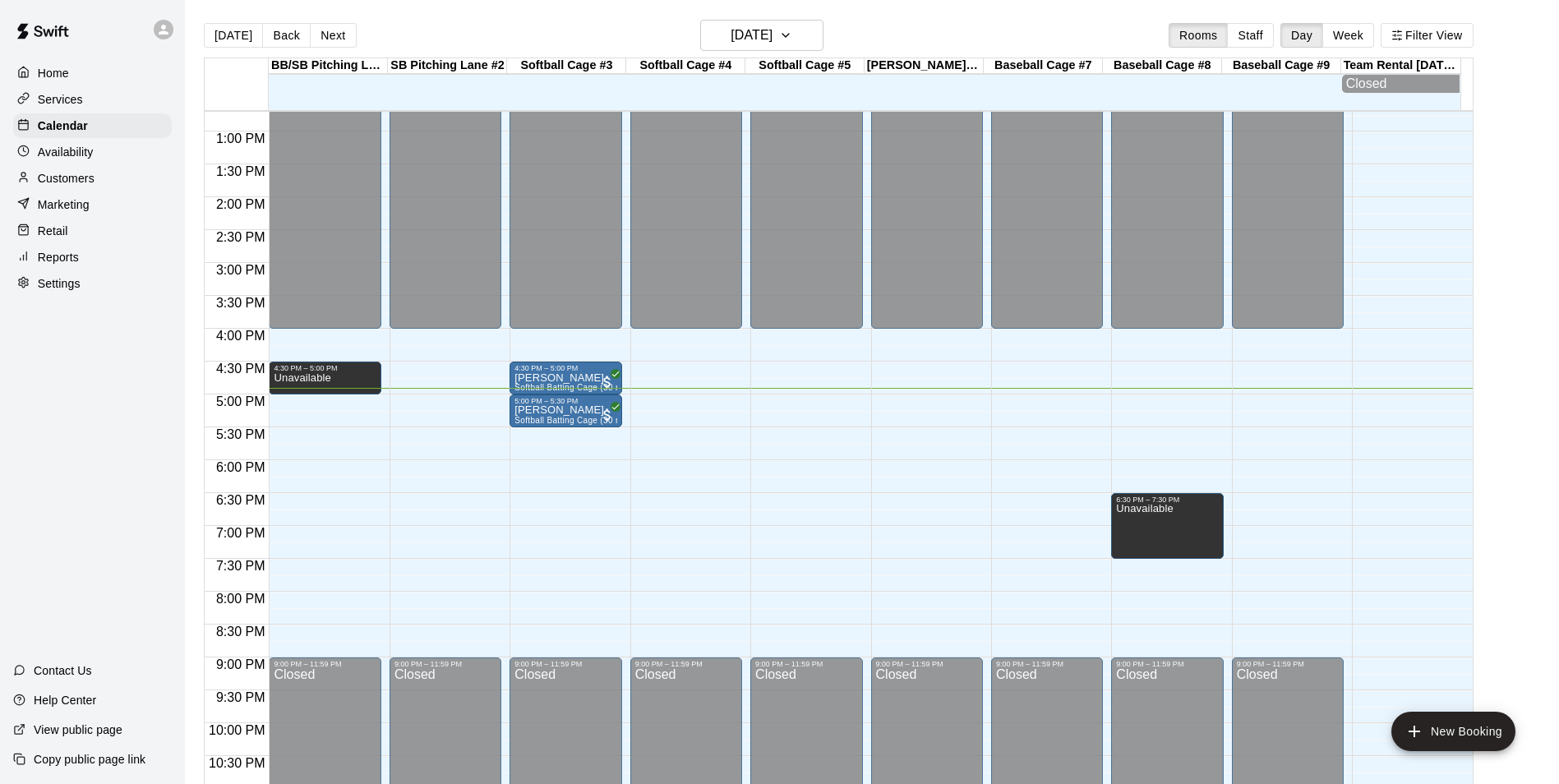
click at [712, 399] on div "12:00 AM – 4:00 PM Closed 9:00 PM – 11:59 PM Closed" at bounding box center [686, 65] width 112 height 1577
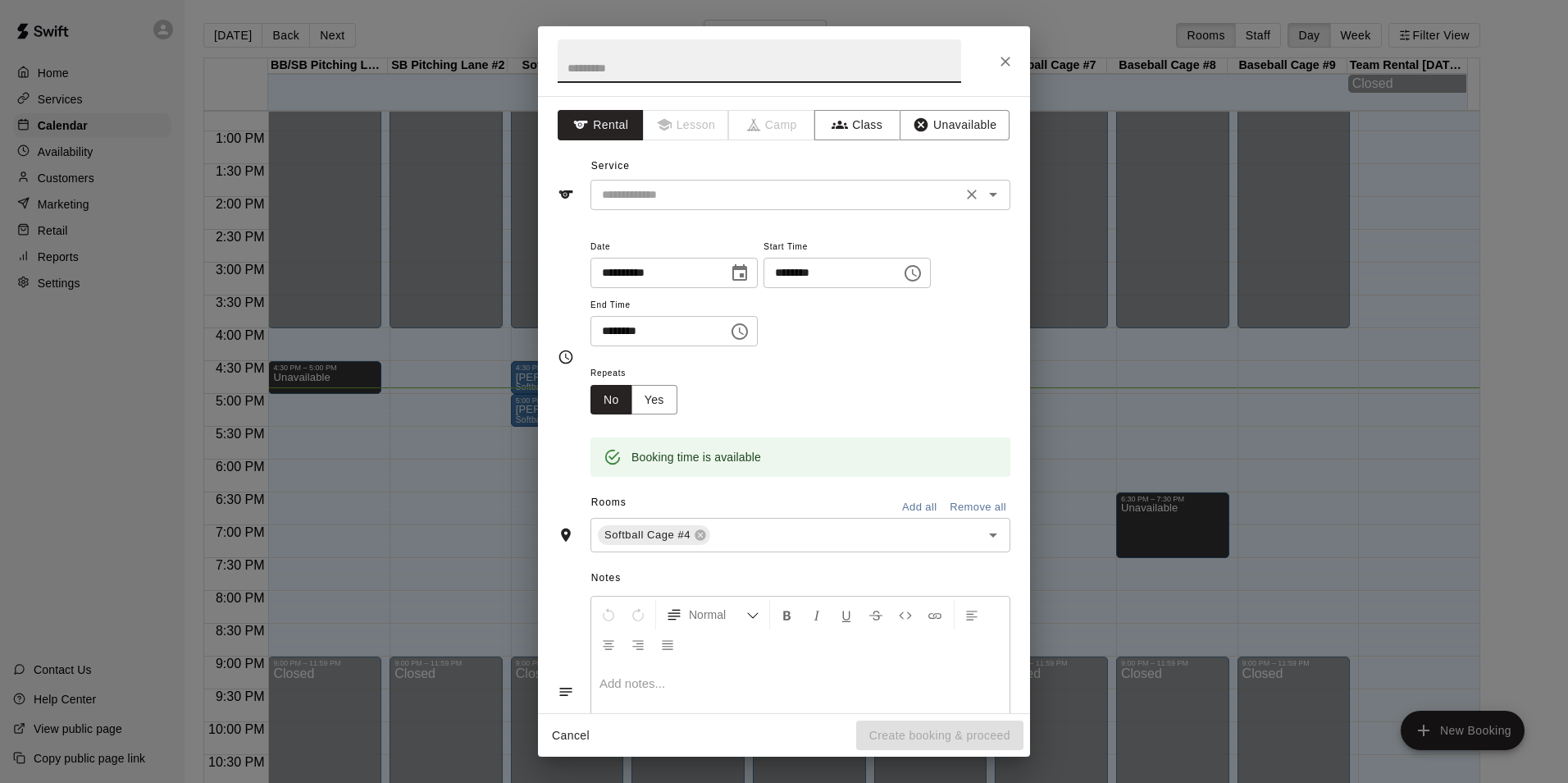
click at [691, 203] on input "text" at bounding box center [776, 194] width 362 height 20
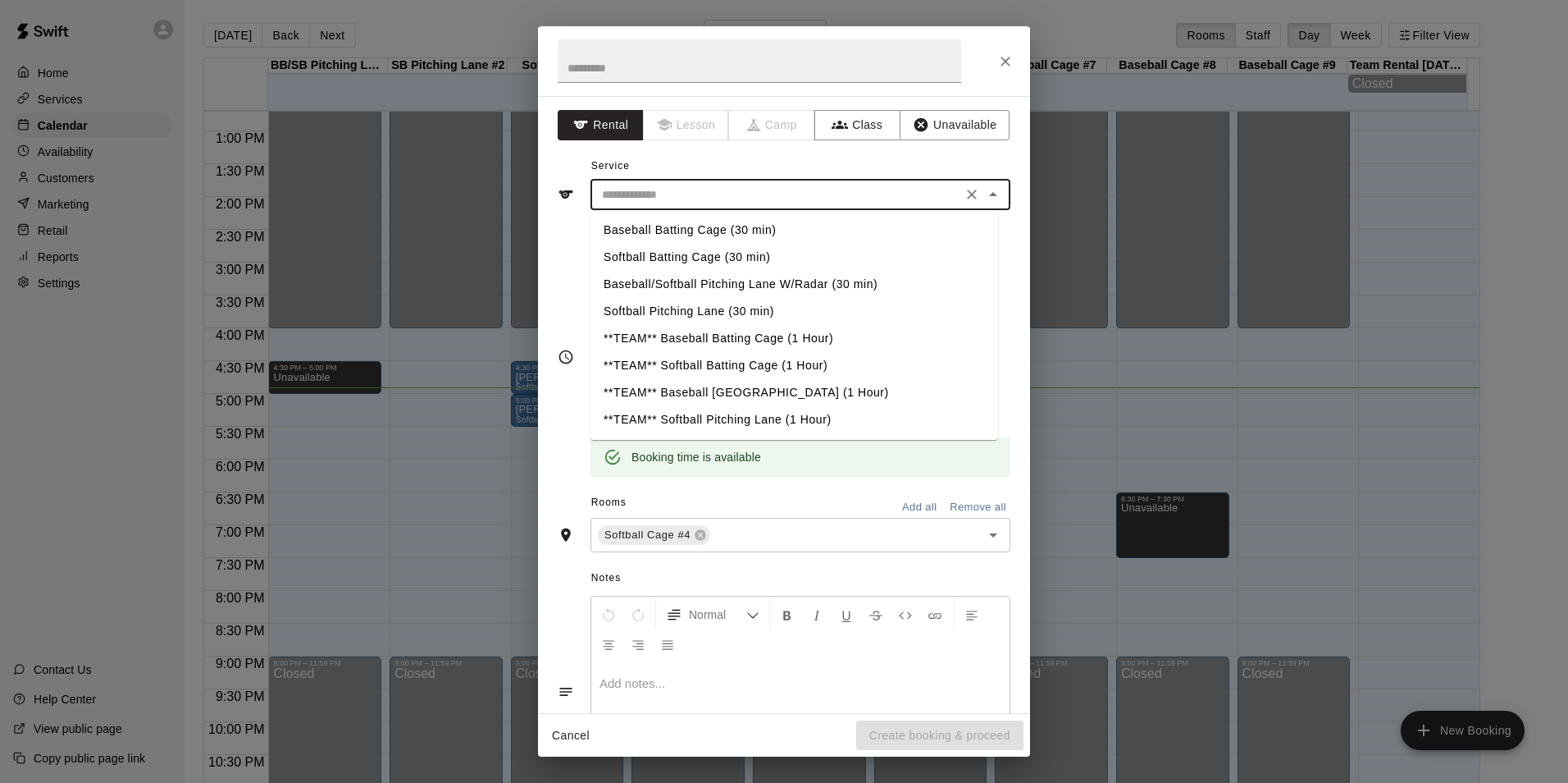
click at [661, 257] on li "Softball Batting Cage (30 min)" at bounding box center [794, 257] width 408 height 27
type input "**********"
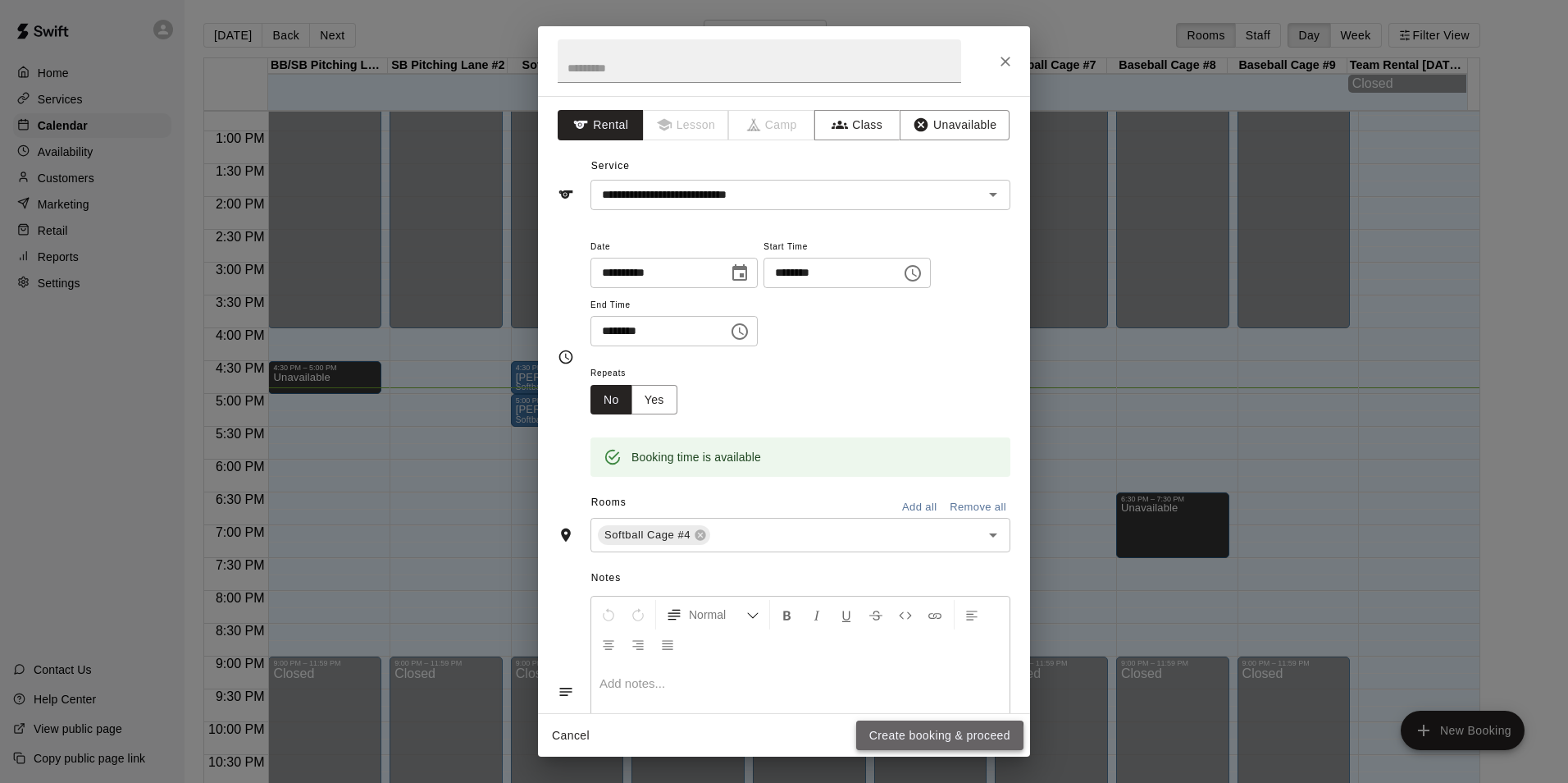
click at [884, 742] on button "Create booking & proceed" at bounding box center [939, 735] width 167 height 31
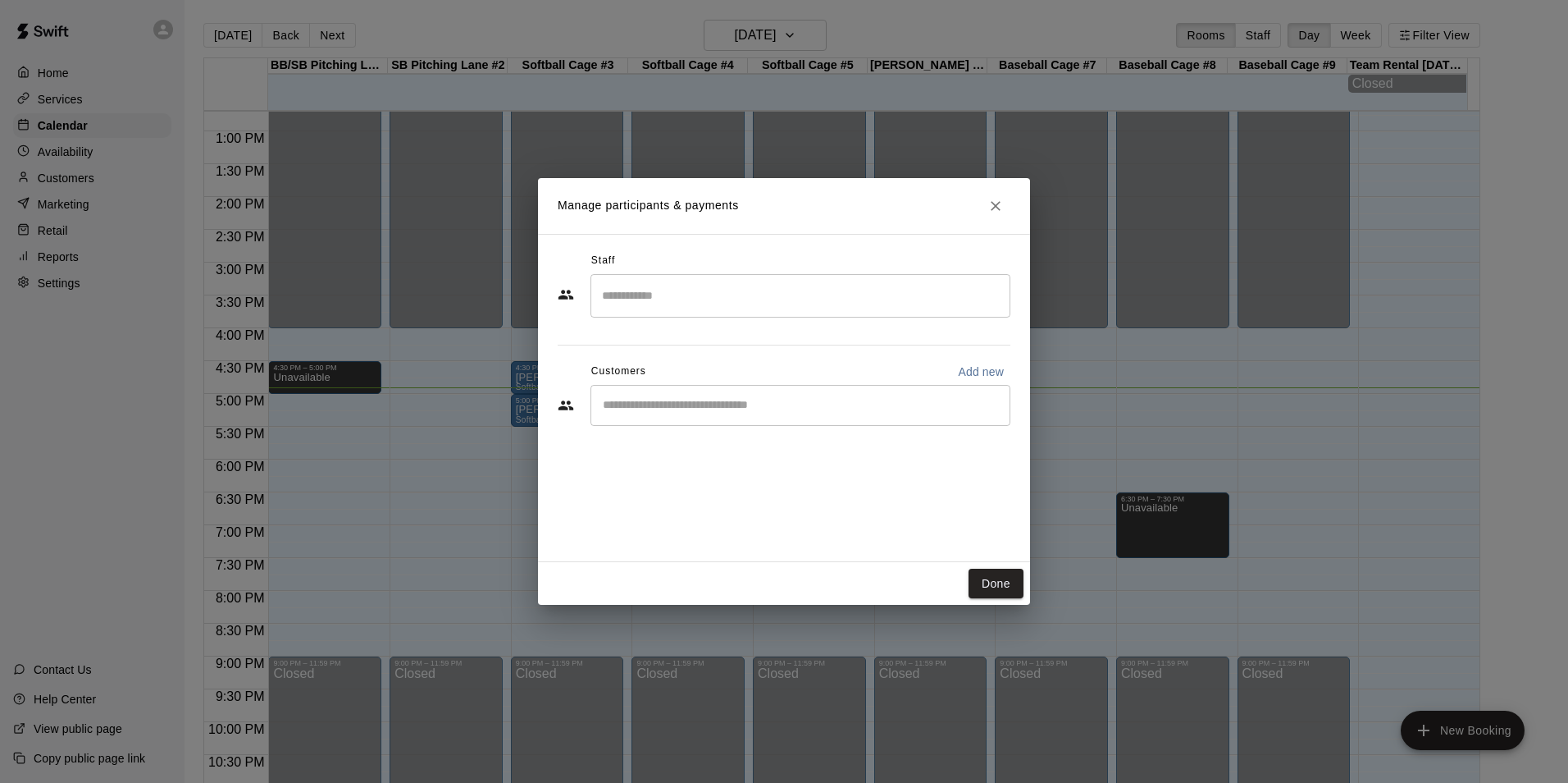
click at [684, 398] on input "Start typing to search customers..." at bounding box center [800, 405] width 405 height 16
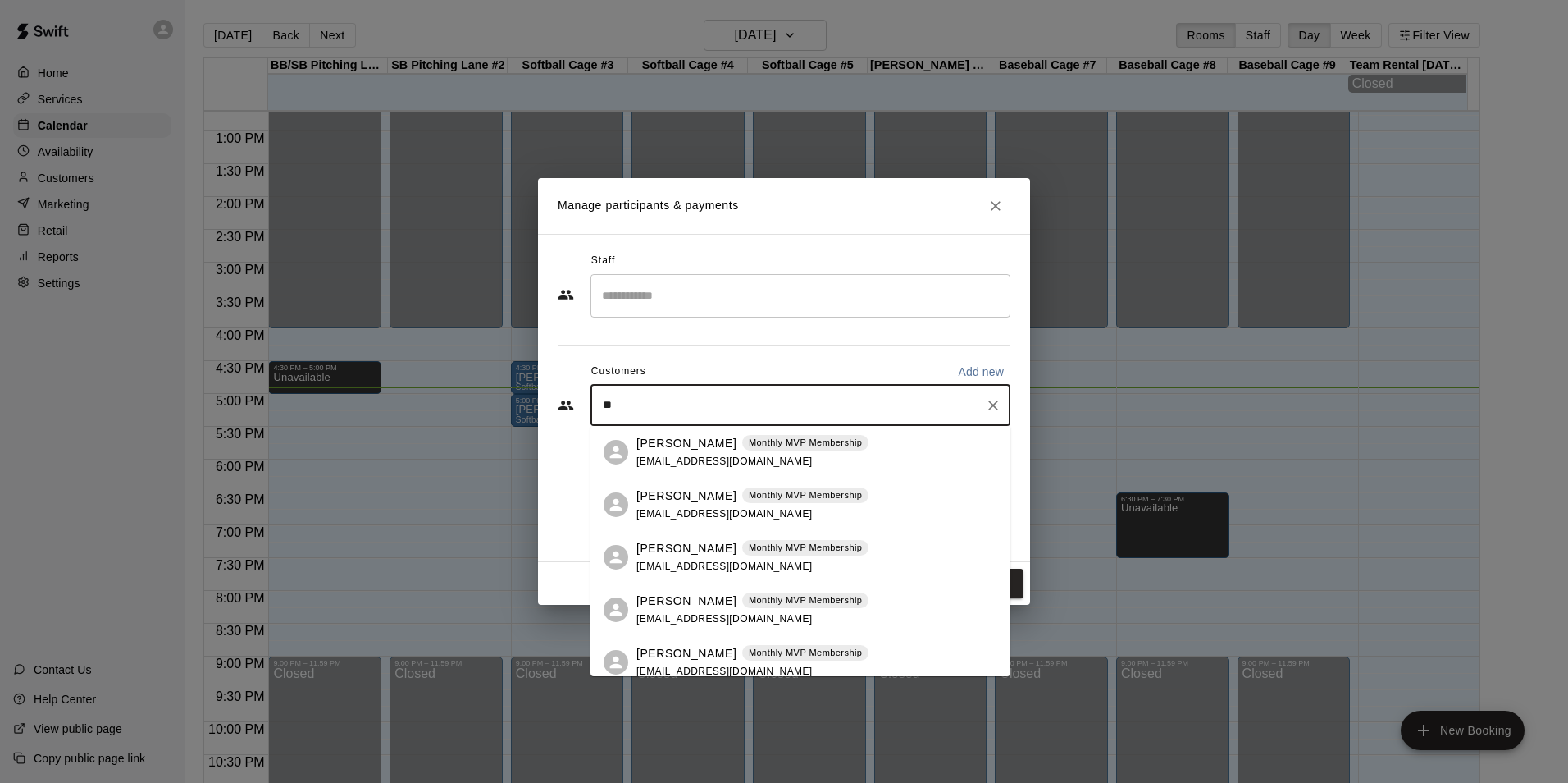
type input "*"
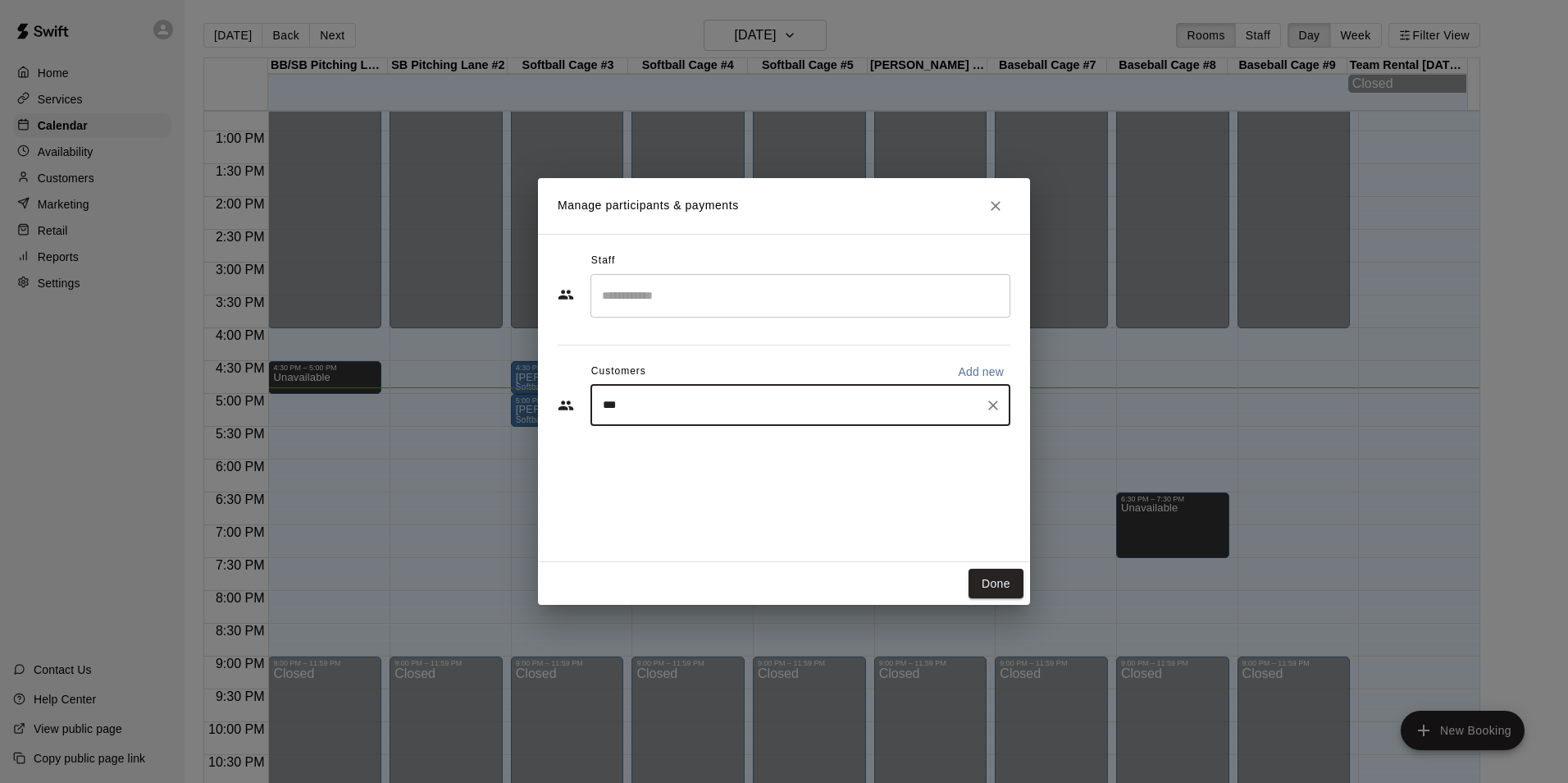
type input "****"
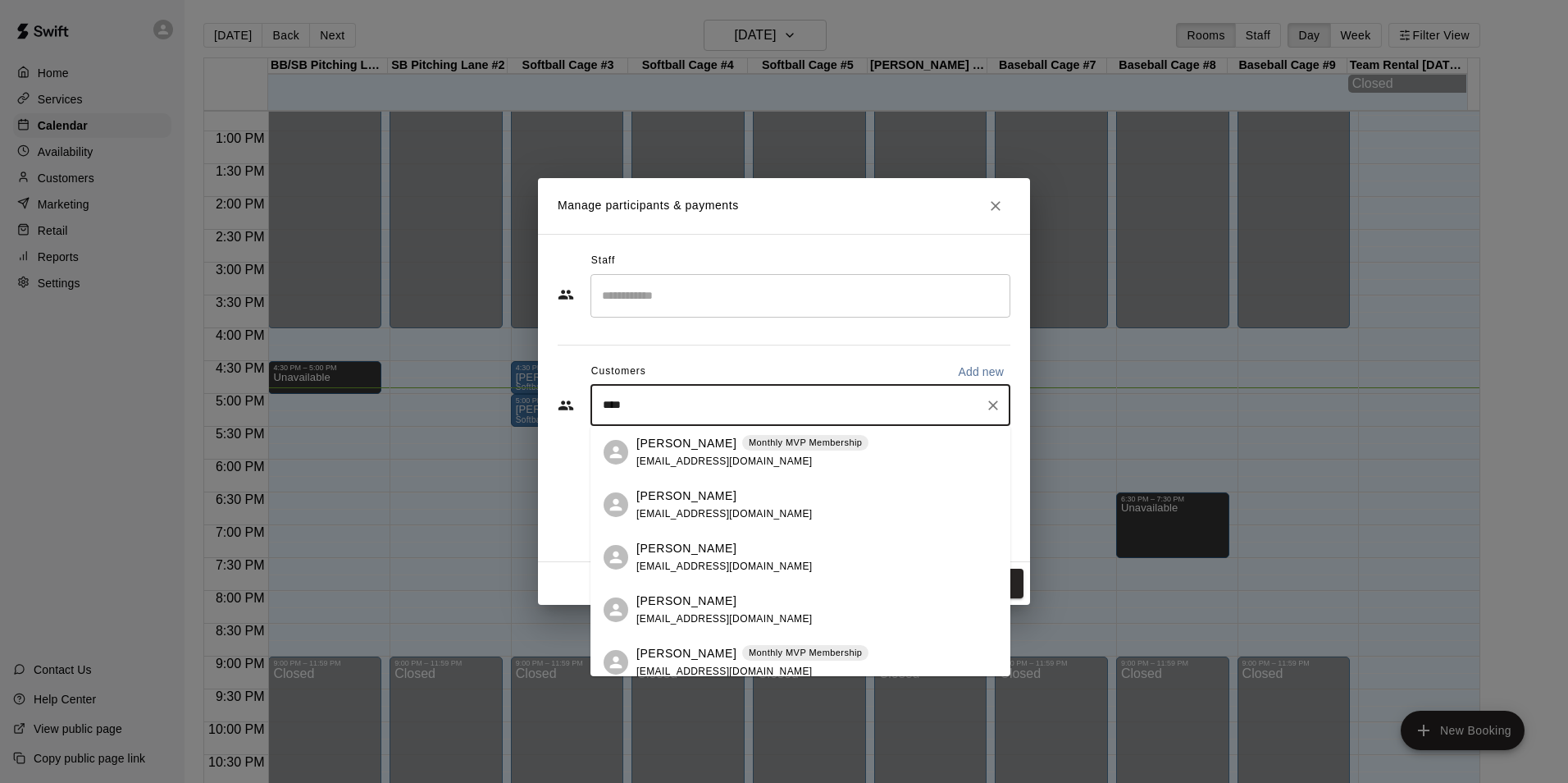
click at [696, 446] on p "Jon Cunningham" at bounding box center [686, 443] width 100 height 17
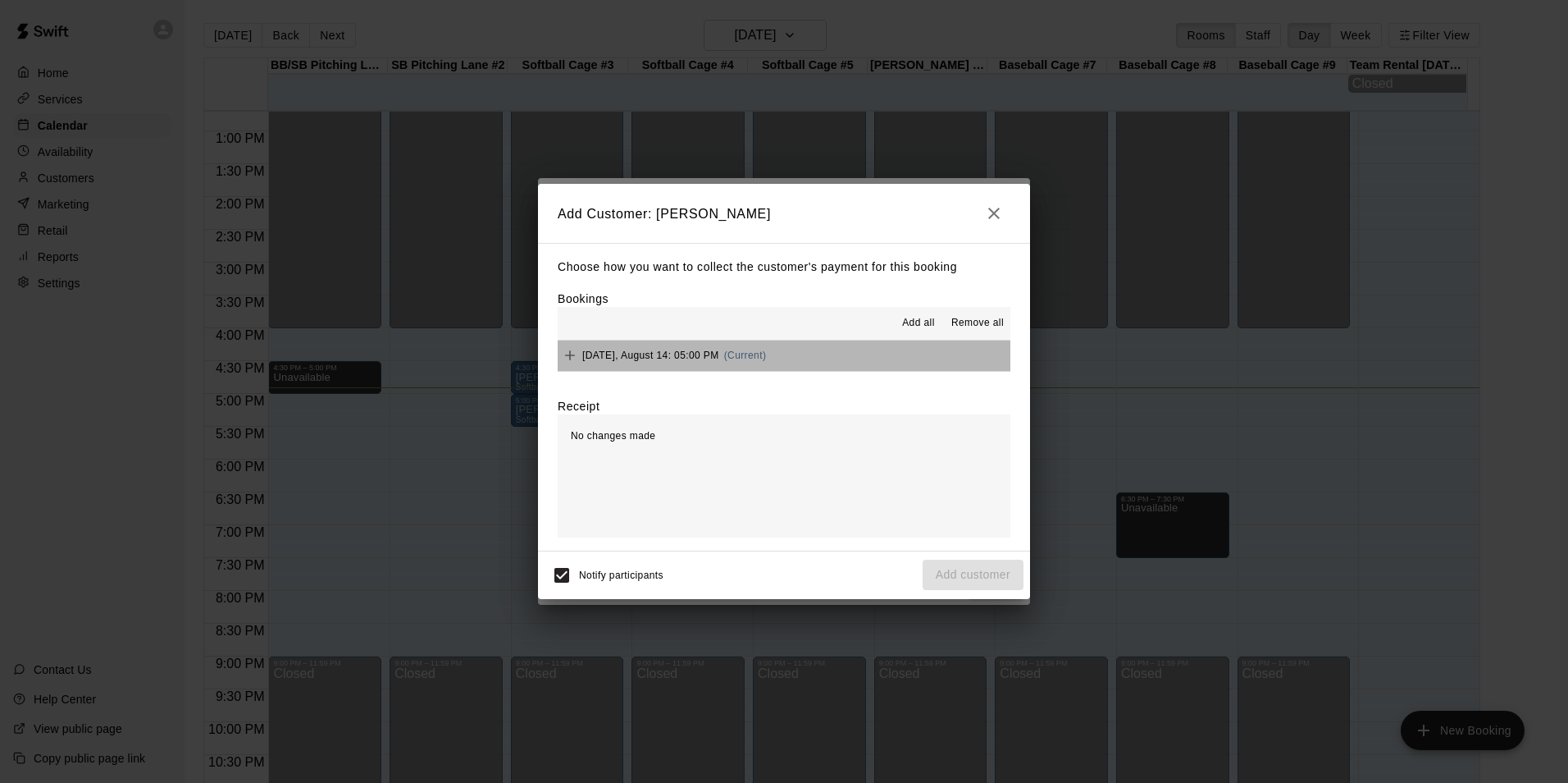
click at [853, 362] on button "Thursday, August 14: 05:00 PM (Current)" at bounding box center [784, 356] width 453 height 31
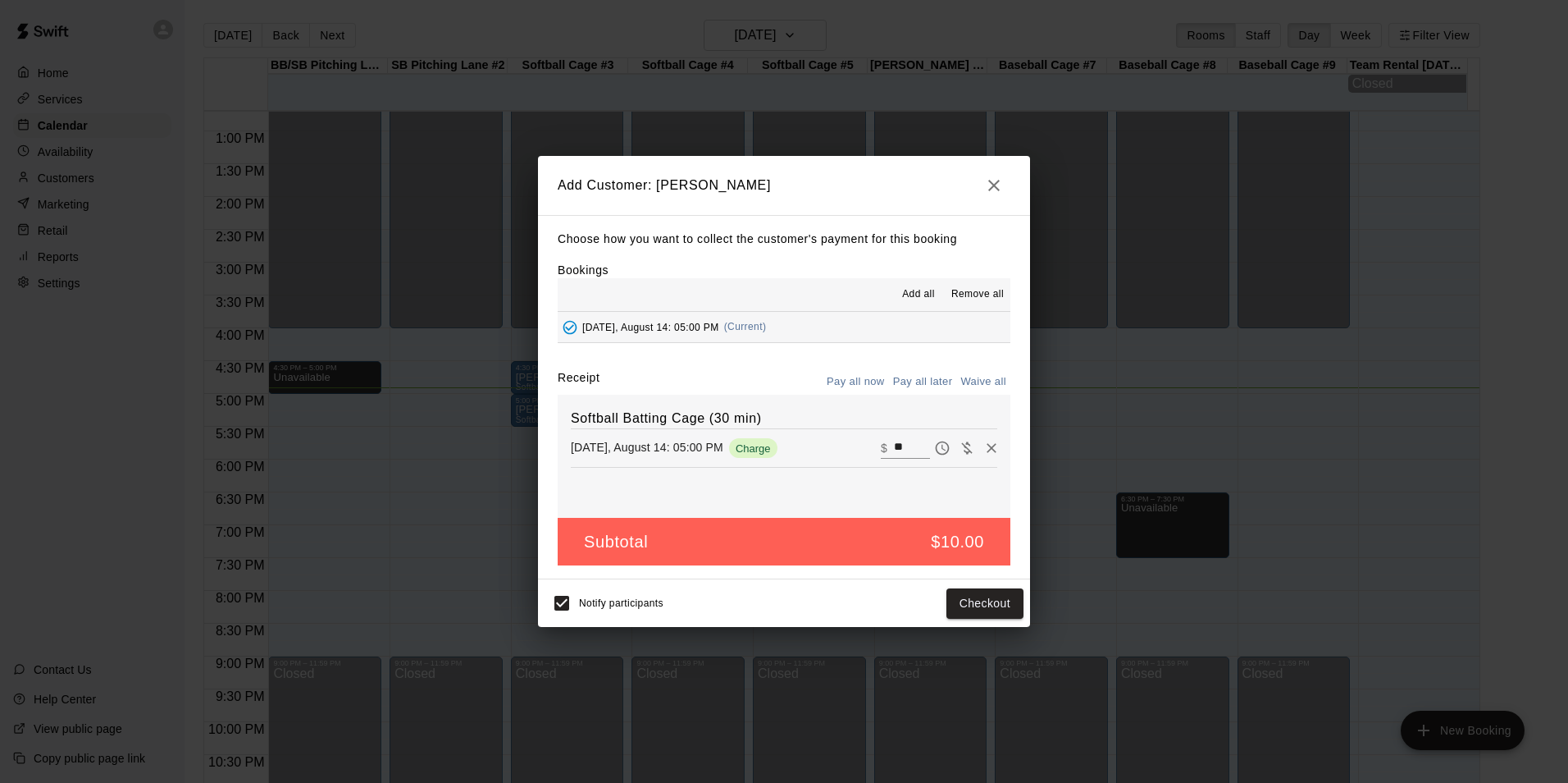
click at [894, 441] on input "**" at bounding box center [912, 448] width 36 height 21
type input "*"
click at [978, 605] on button "Add customer" at bounding box center [972, 603] width 100 height 31
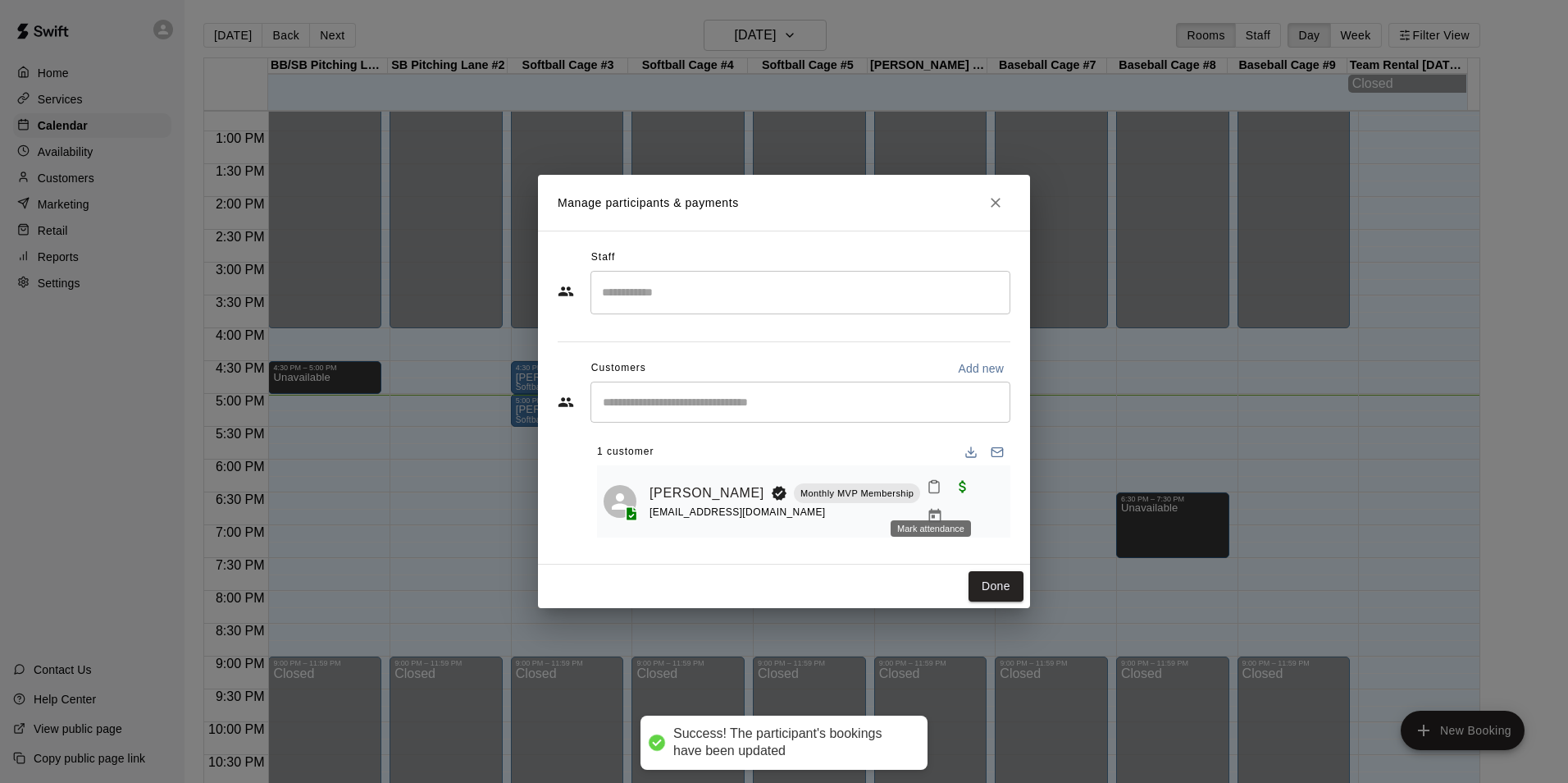
click at [933, 494] on icon "Mark attendance" at bounding box center [933, 485] width 14 height 14
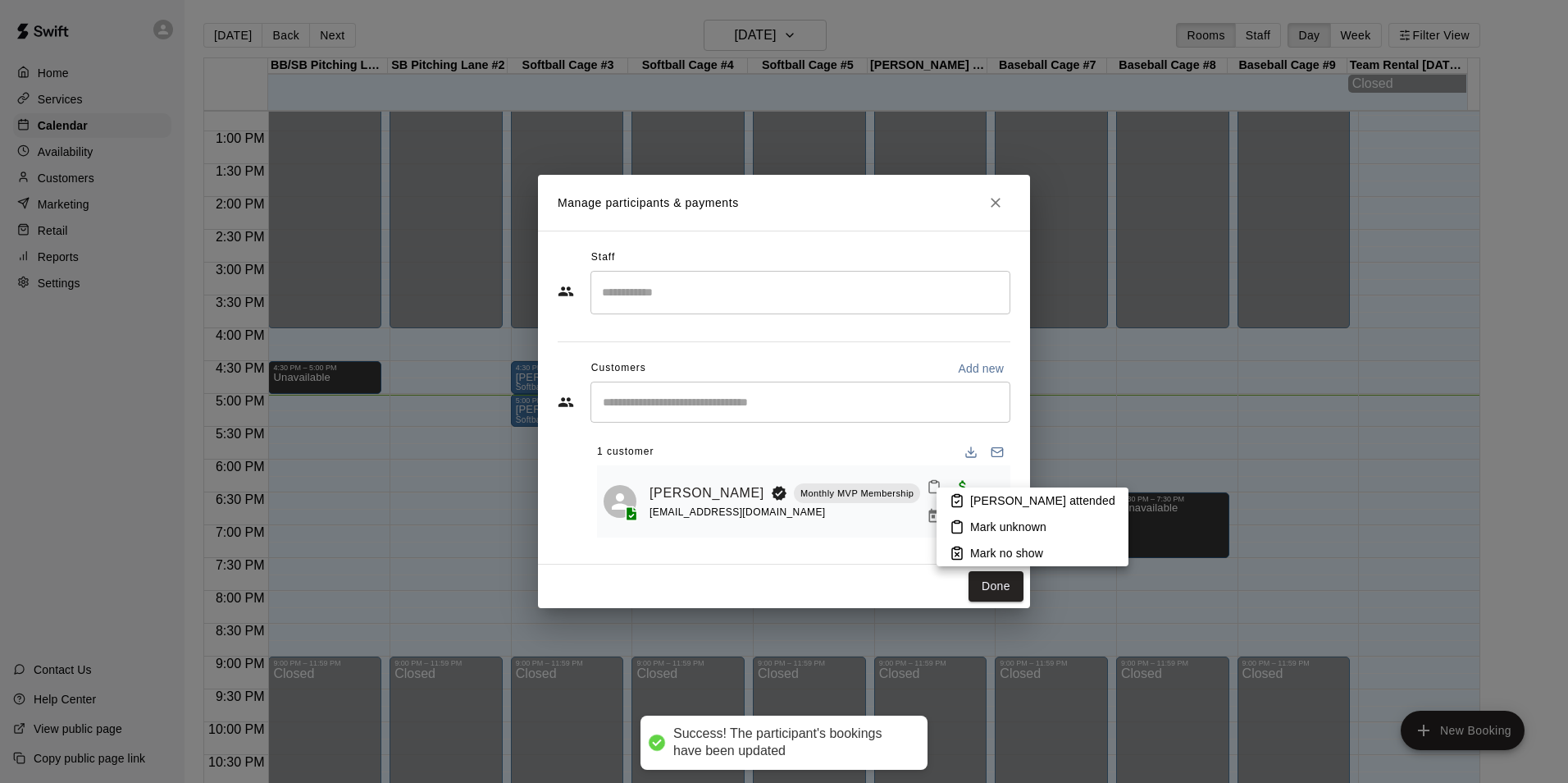
click at [980, 500] on p "Mark attended" at bounding box center [1043, 500] width 145 height 16
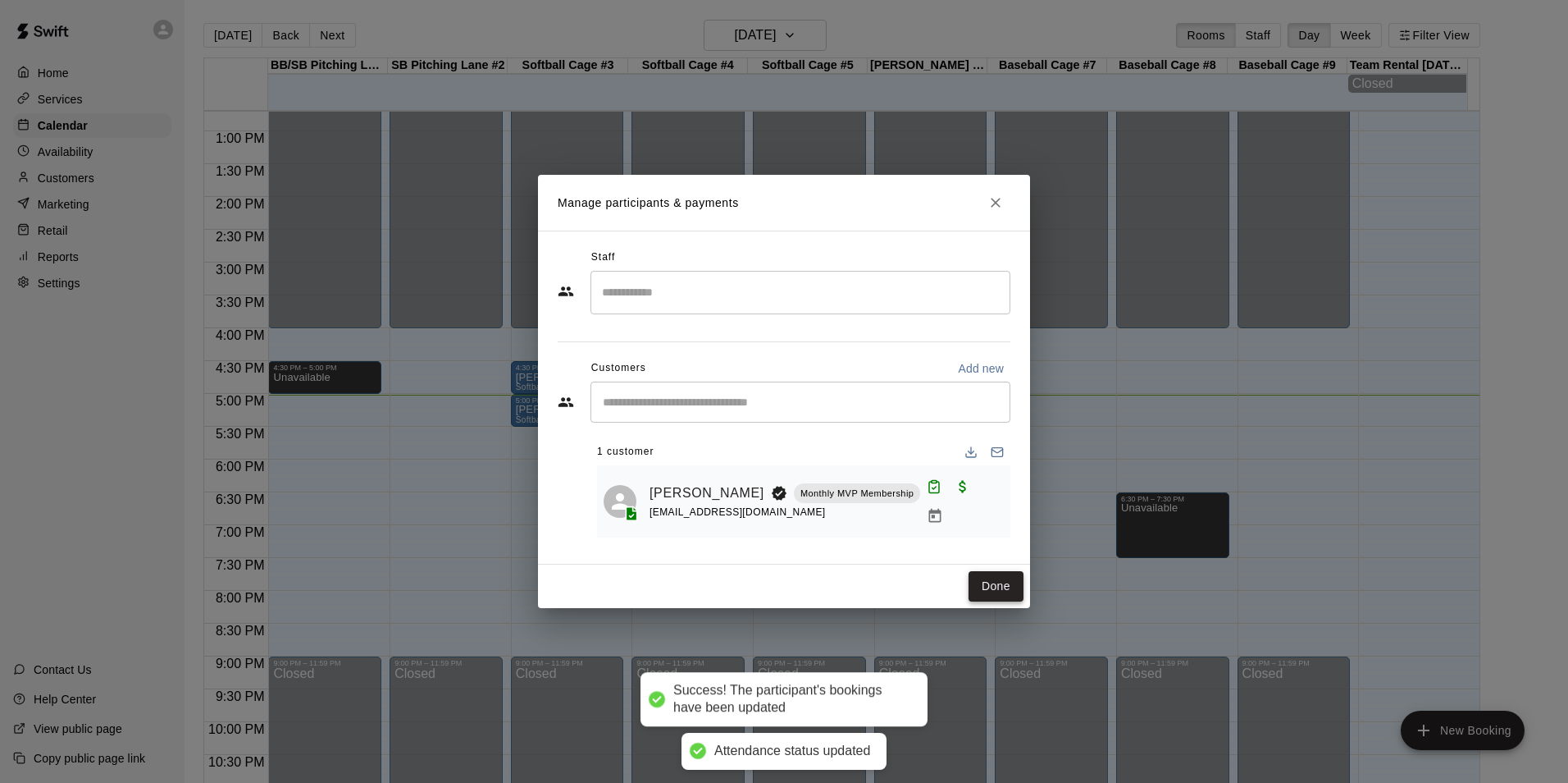
click at [995, 576] on button "Done" at bounding box center [995, 586] width 55 height 31
